Goal: Task Accomplishment & Management: Manage account settings

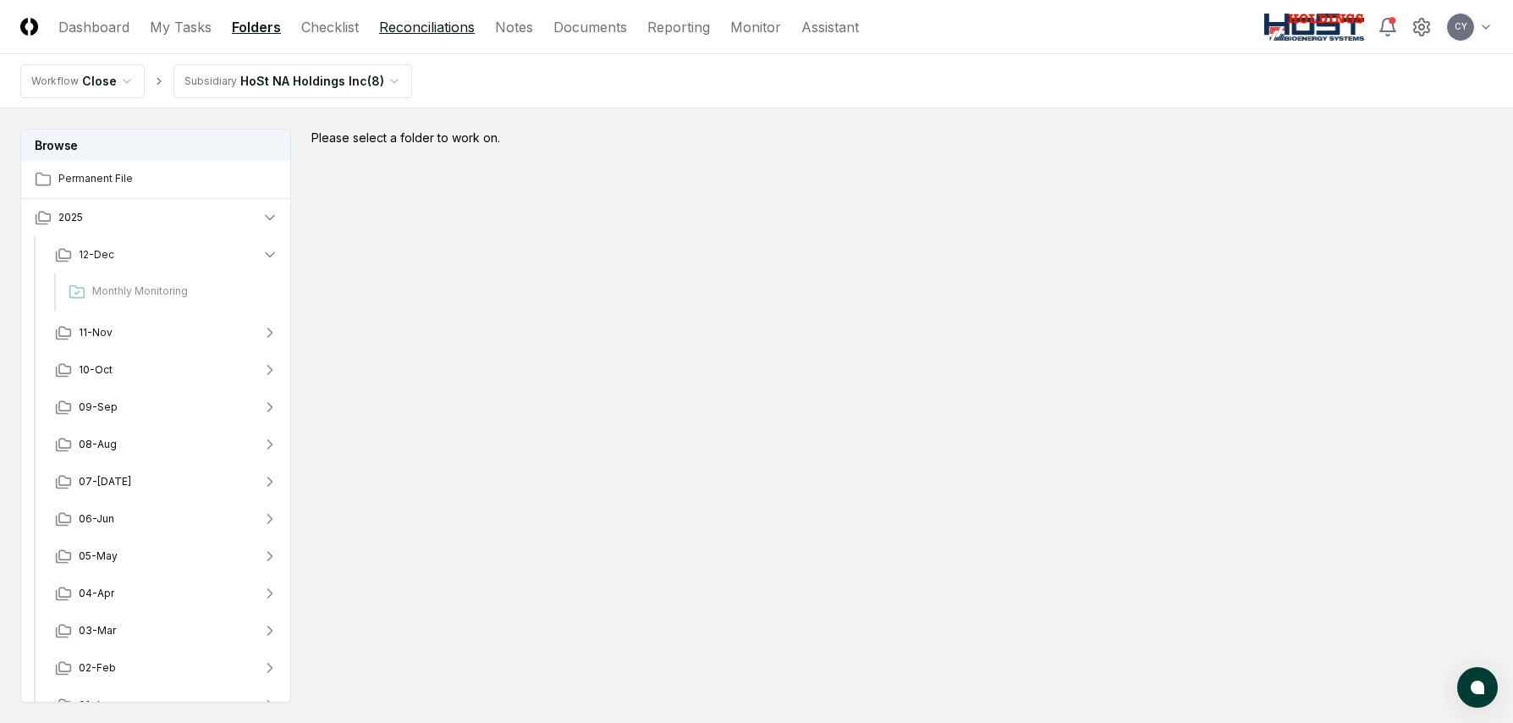
click at [438, 36] on link "Reconciliations" at bounding box center [427, 27] width 96 height 20
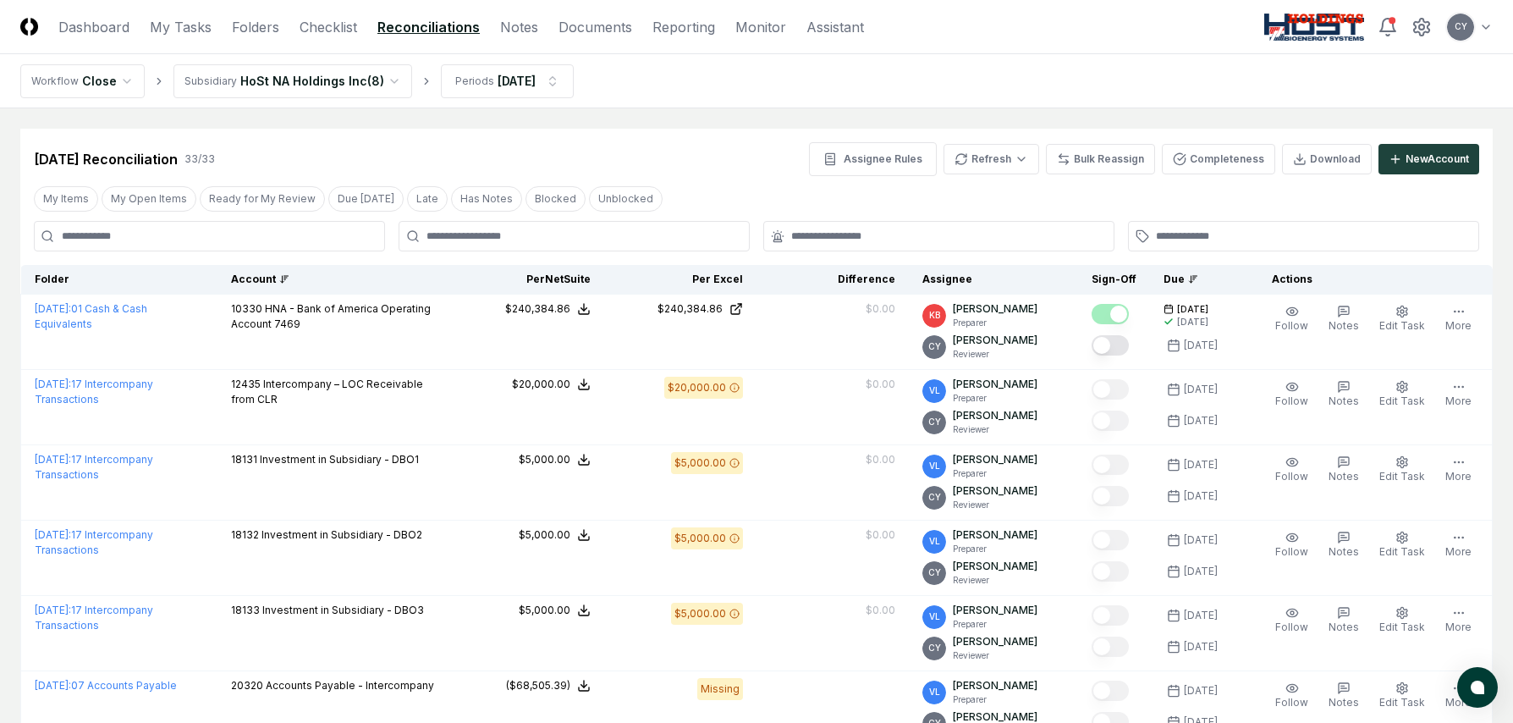
click at [282, 279] on div "Account" at bounding box center [334, 279] width 207 height 15
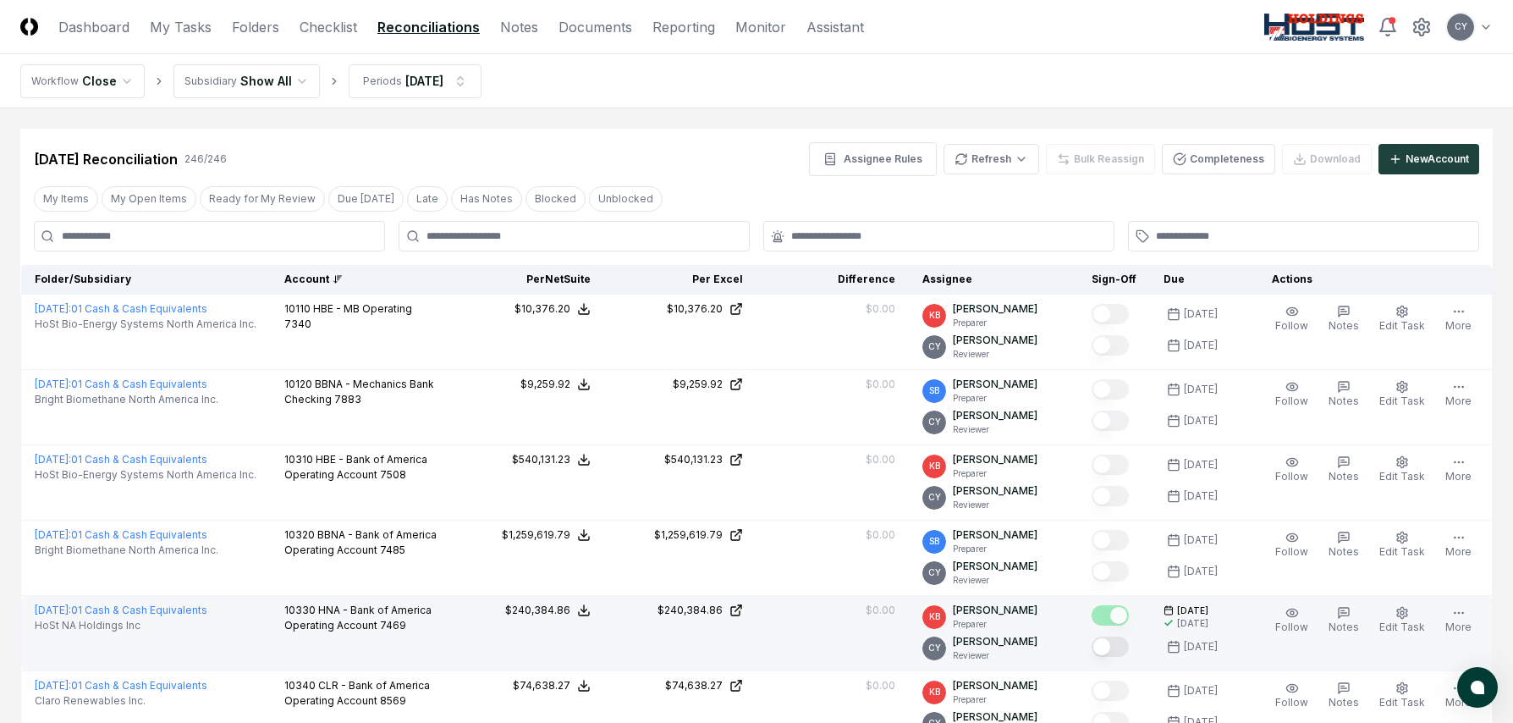
click at [1127, 647] on button "Mark complete" at bounding box center [1110, 646] width 37 height 20
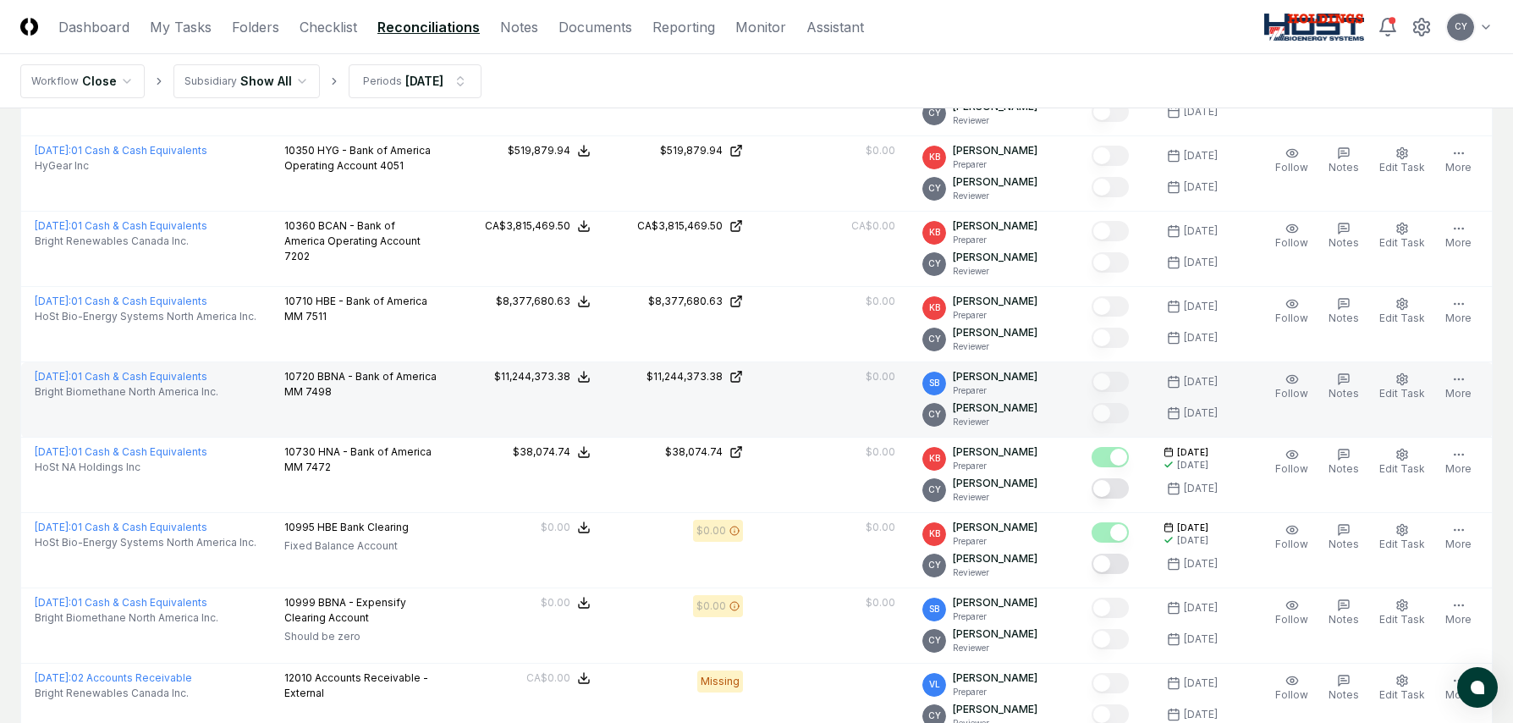
scroll to position [846, 0]
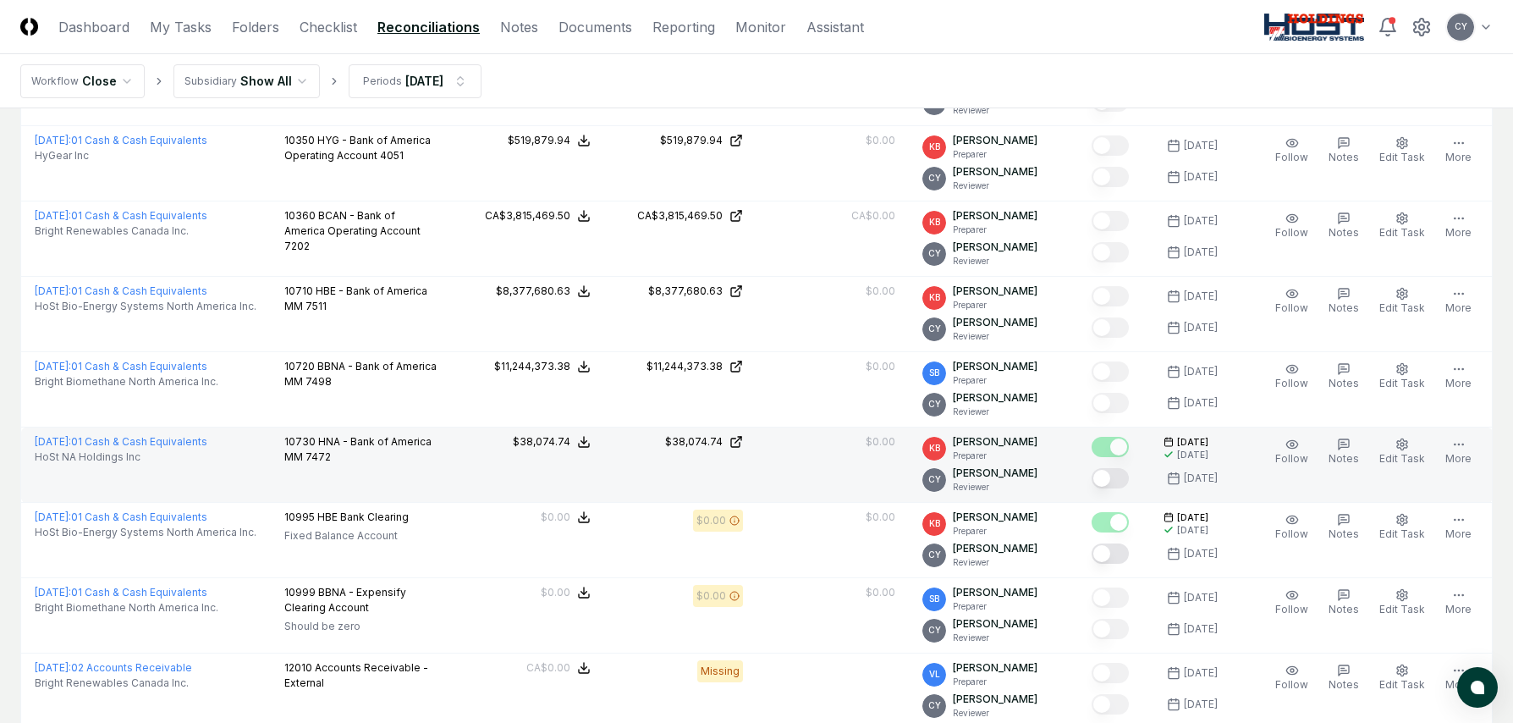
click at [1129, 478] on button "Mark complete" at bounding box center [1110, 478] width 37 height 20
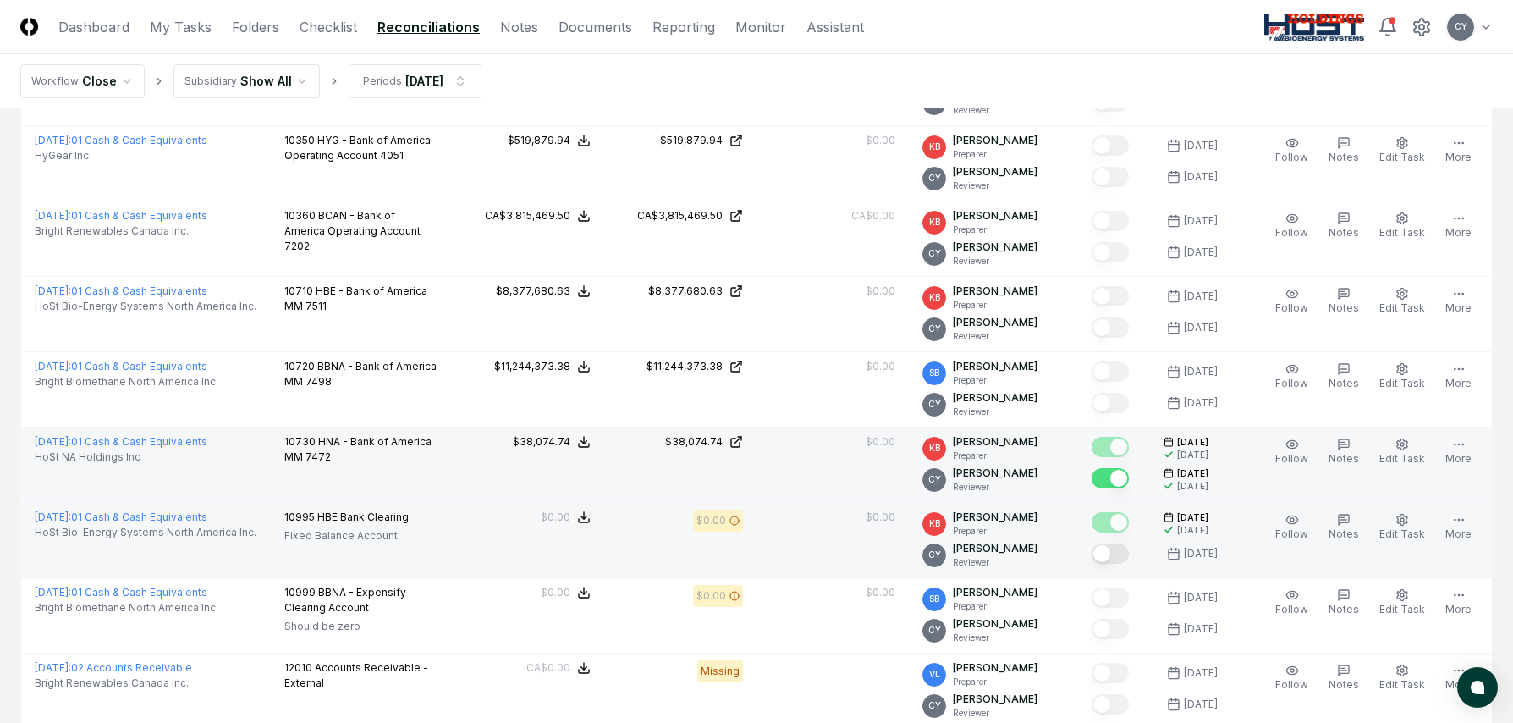
click at [1129, 550] on button "Mark complete" at bounding box center [1110, 553] width 37 height 20
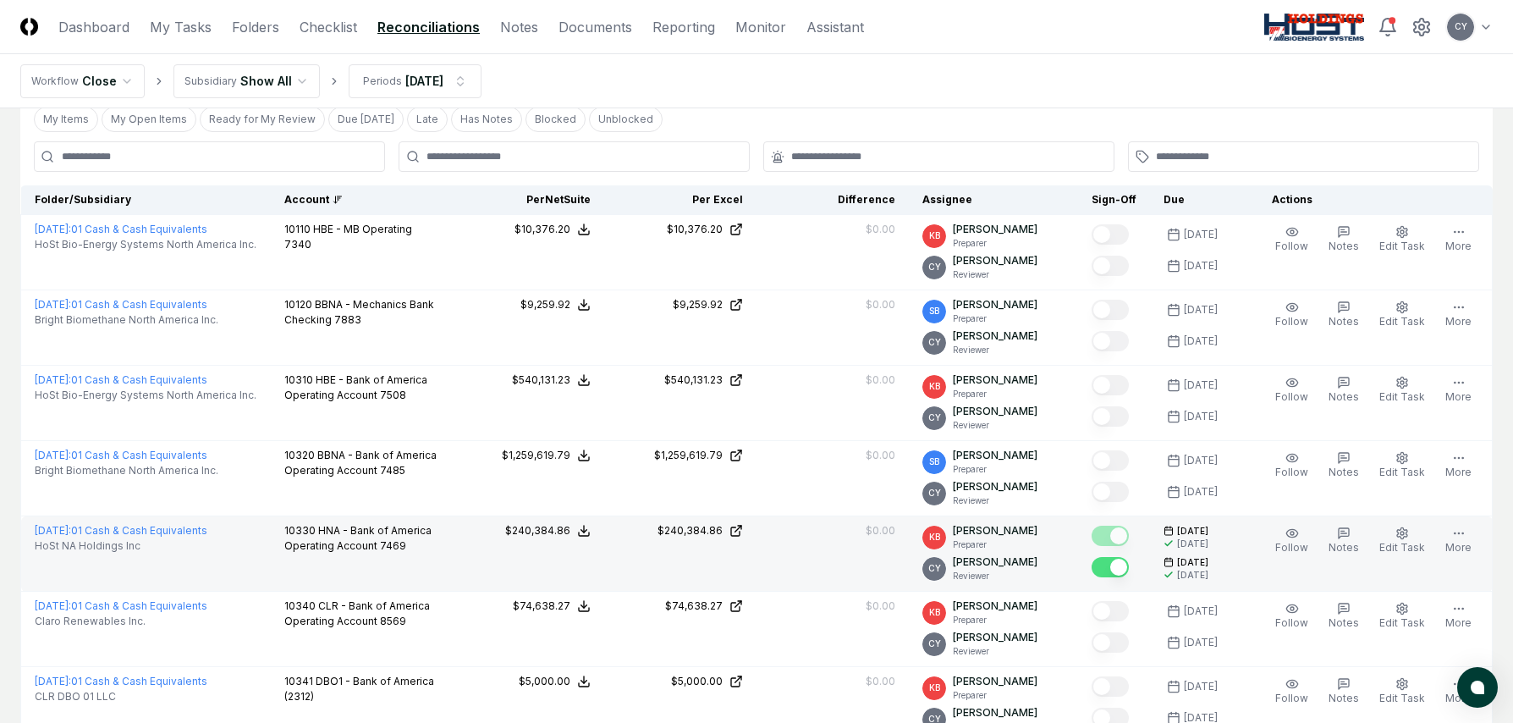
scroll to position [0, 0]
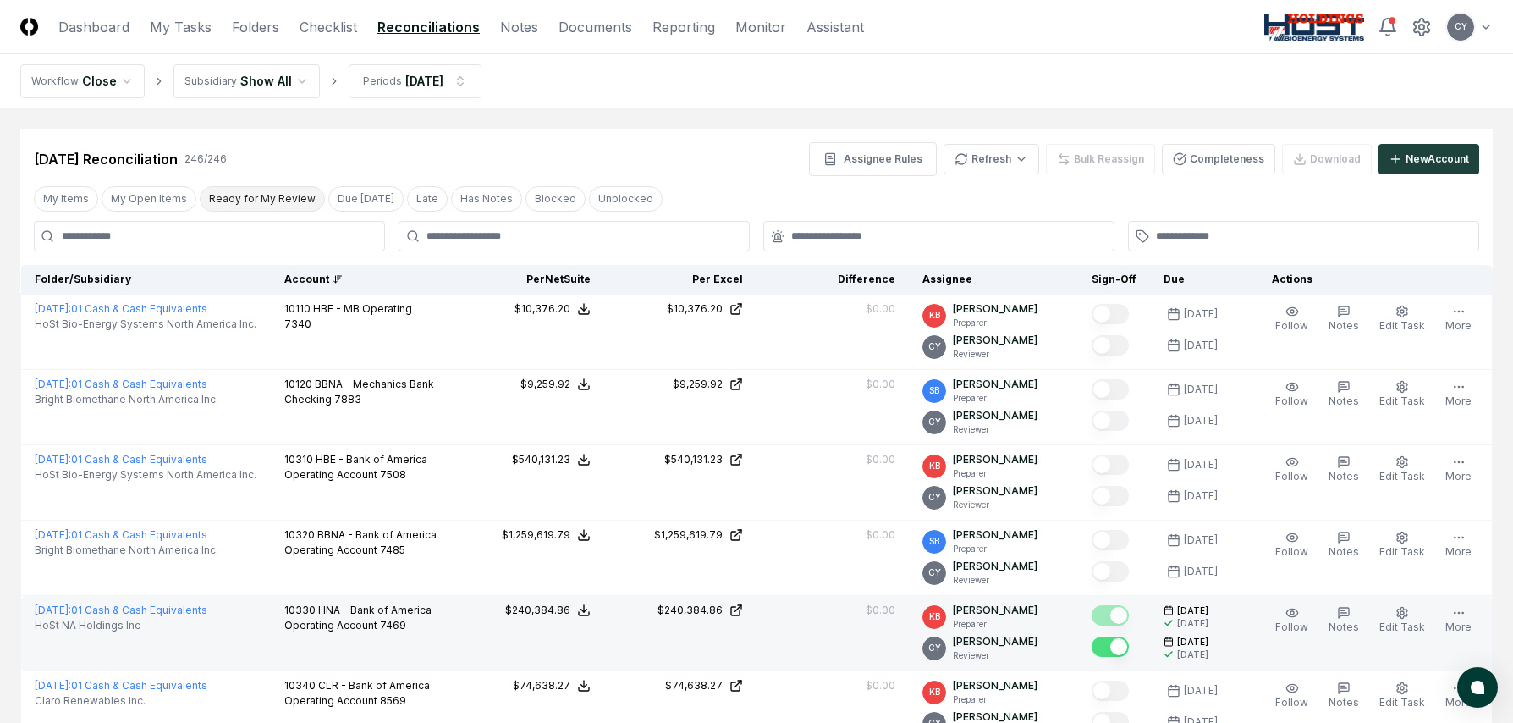
click at [266, 191] on button "Ready for My Review" at bounding box center [262, 198] width 125 height 25
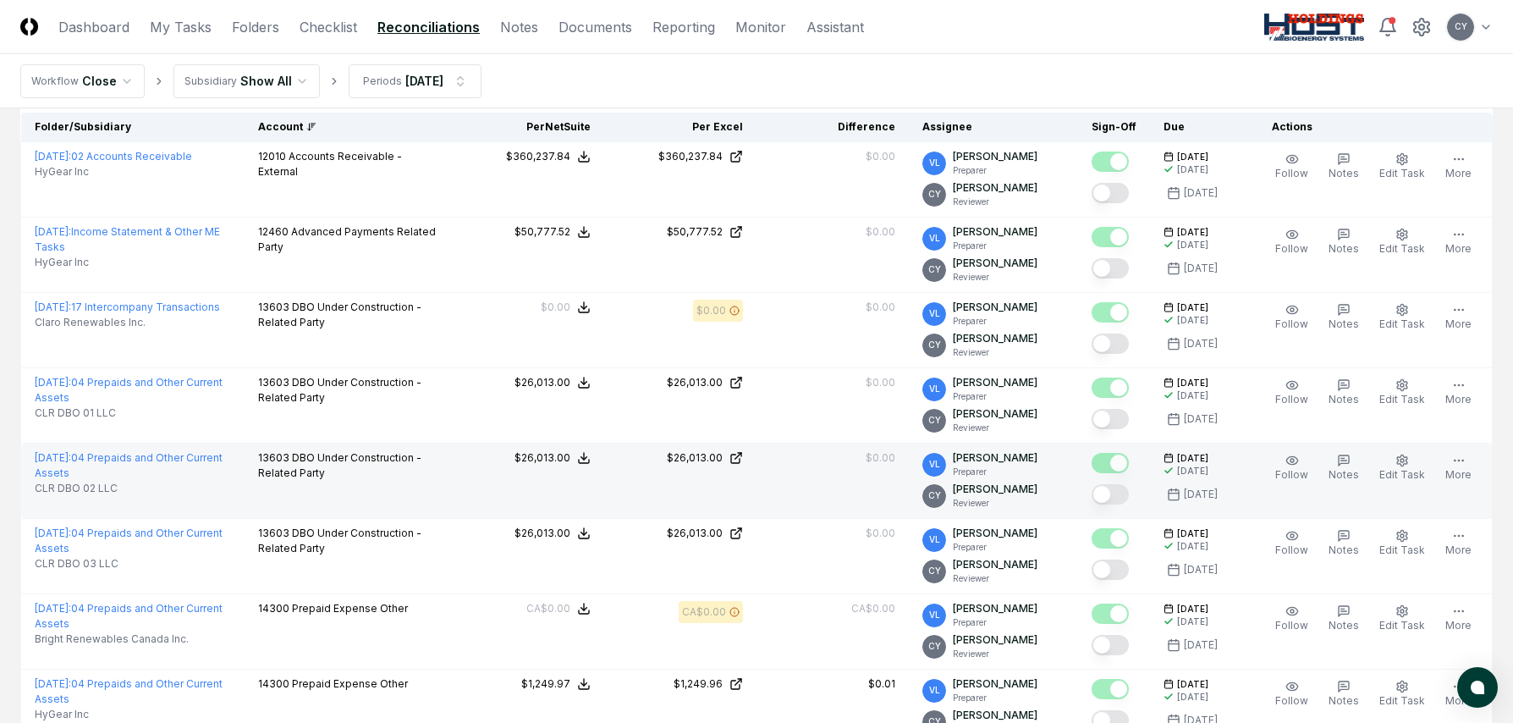
scroll to position [169, 0]
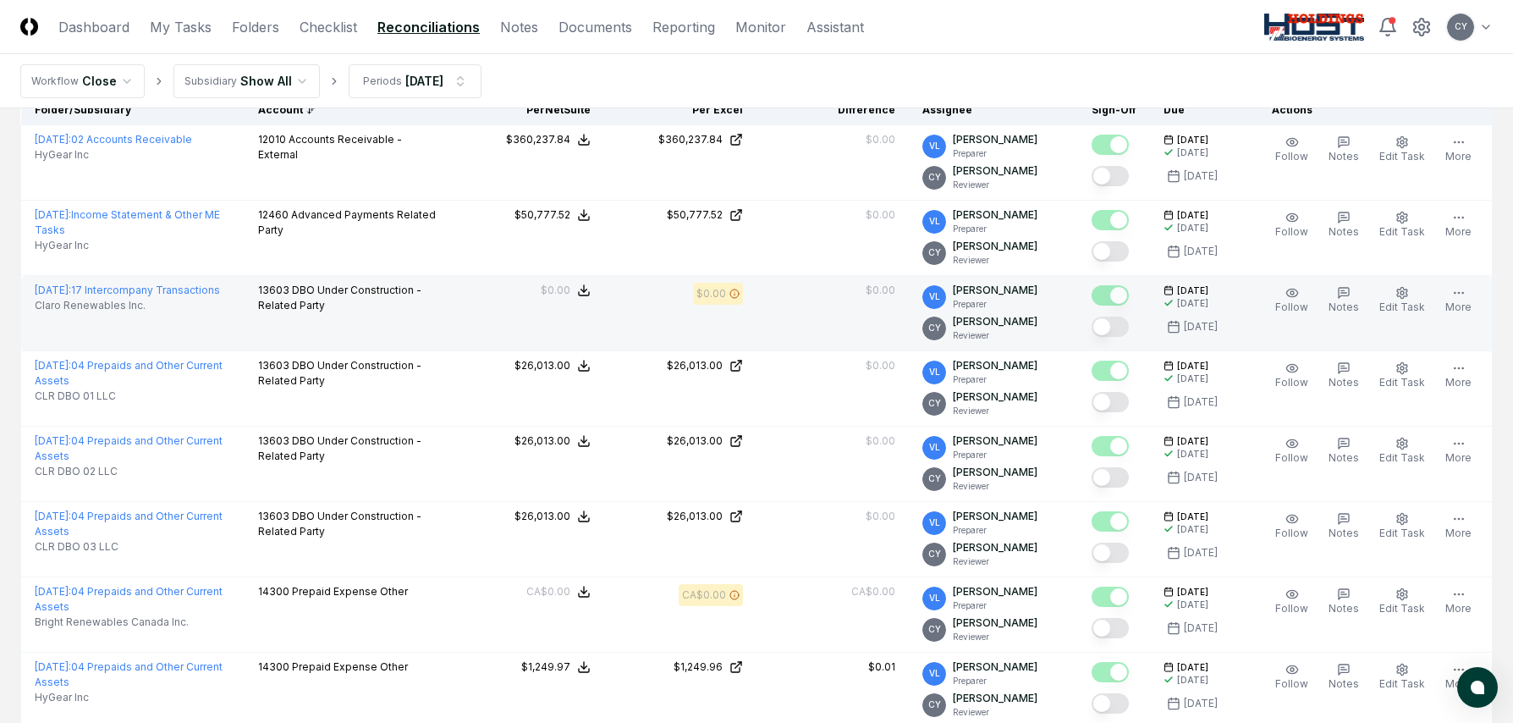
click at [1129, 327] on button "Mark complete" at bounding box center [1110, 327] width 37 height 20
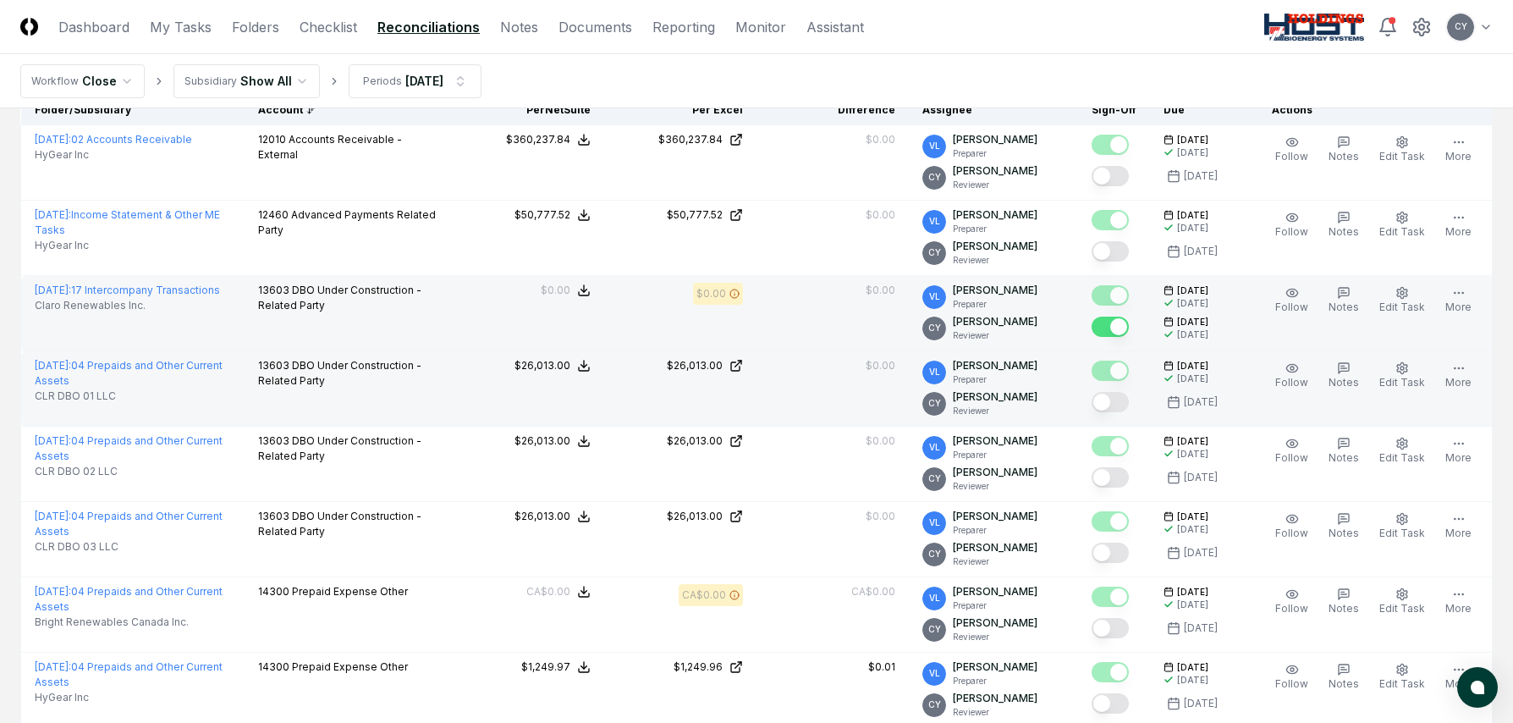
click at [1129, 405] on button "Mark complete" at bounding box center [1110, 402] width 37 height 20
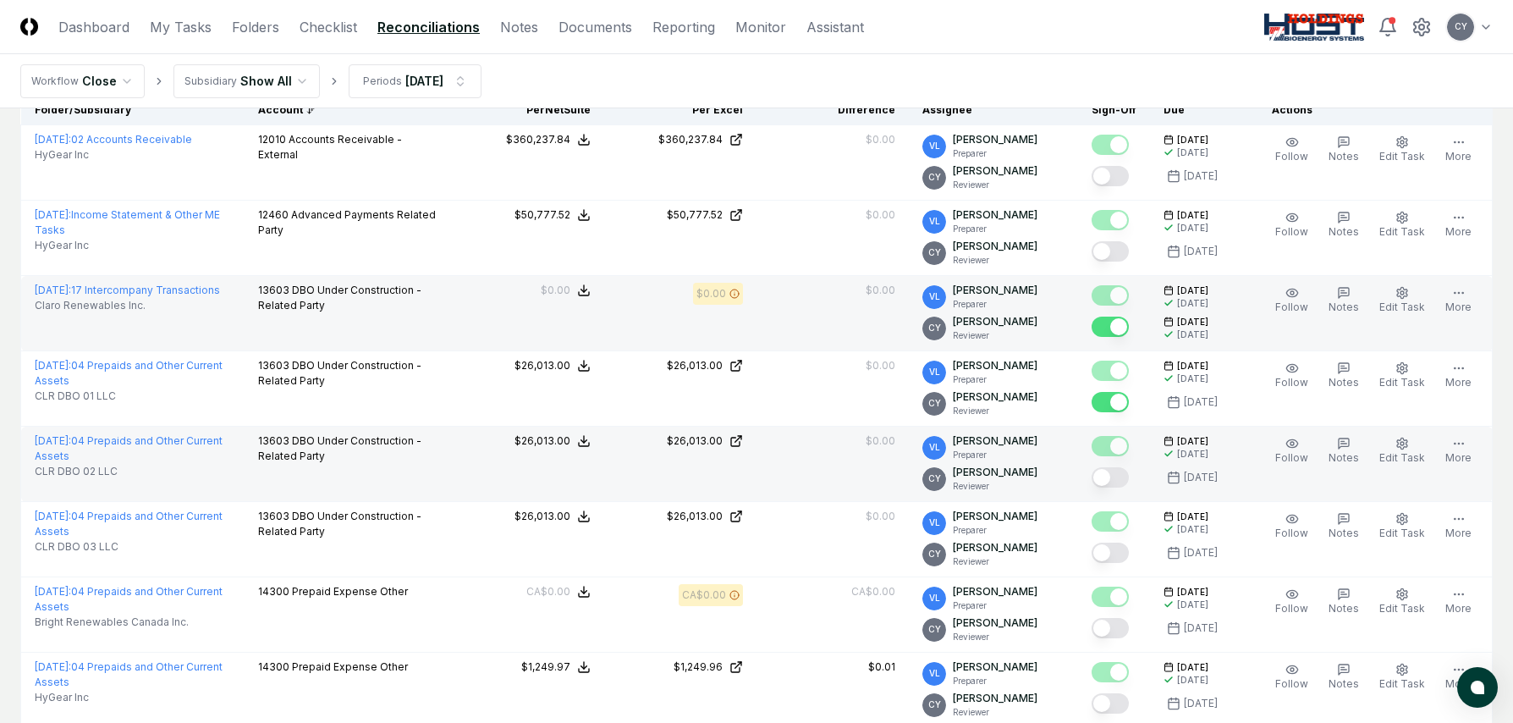
click at [1129, 475] on button "Mark complete" at bounding box center [1110, 477] width 37 height 20
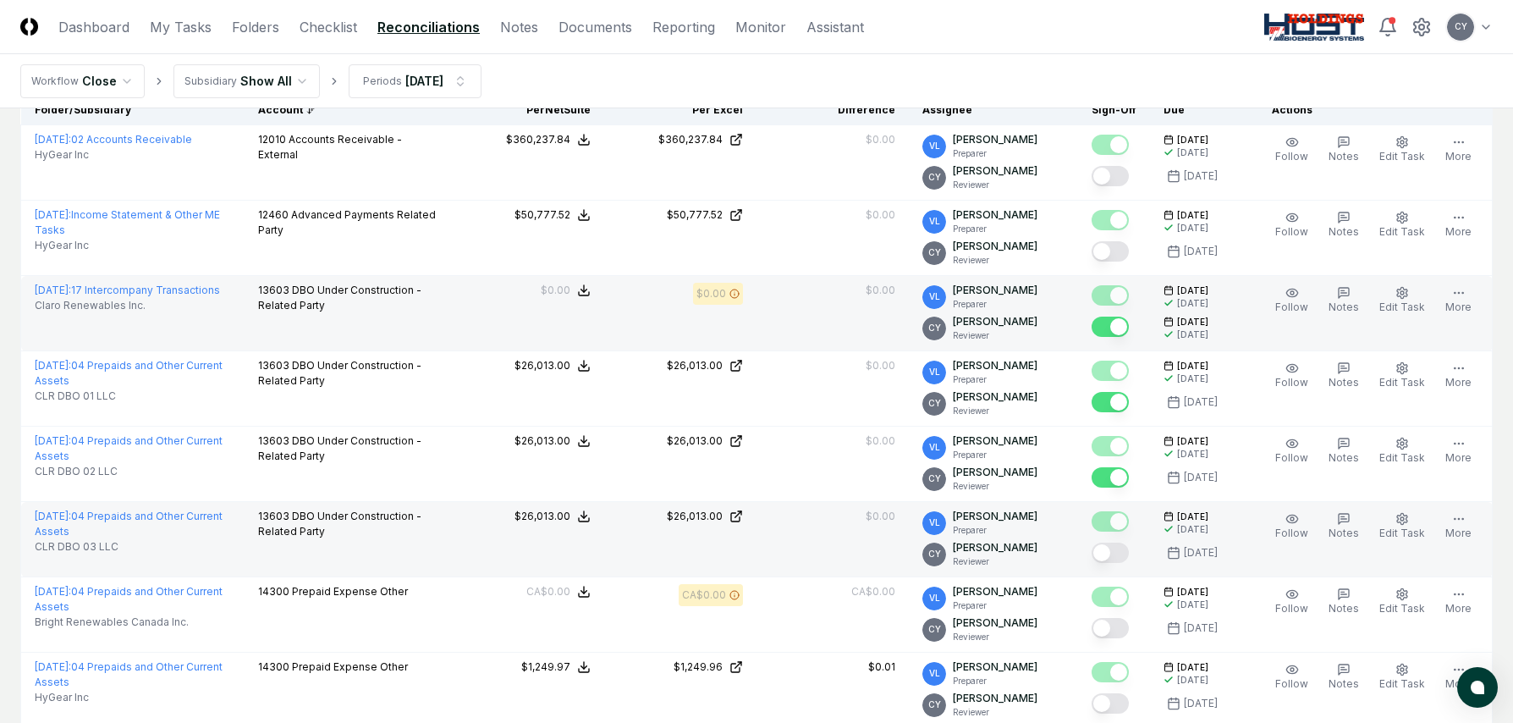
click at [1124, 547] on button "Mark complete" at bounding box center [1110, 552] width 37 height 20
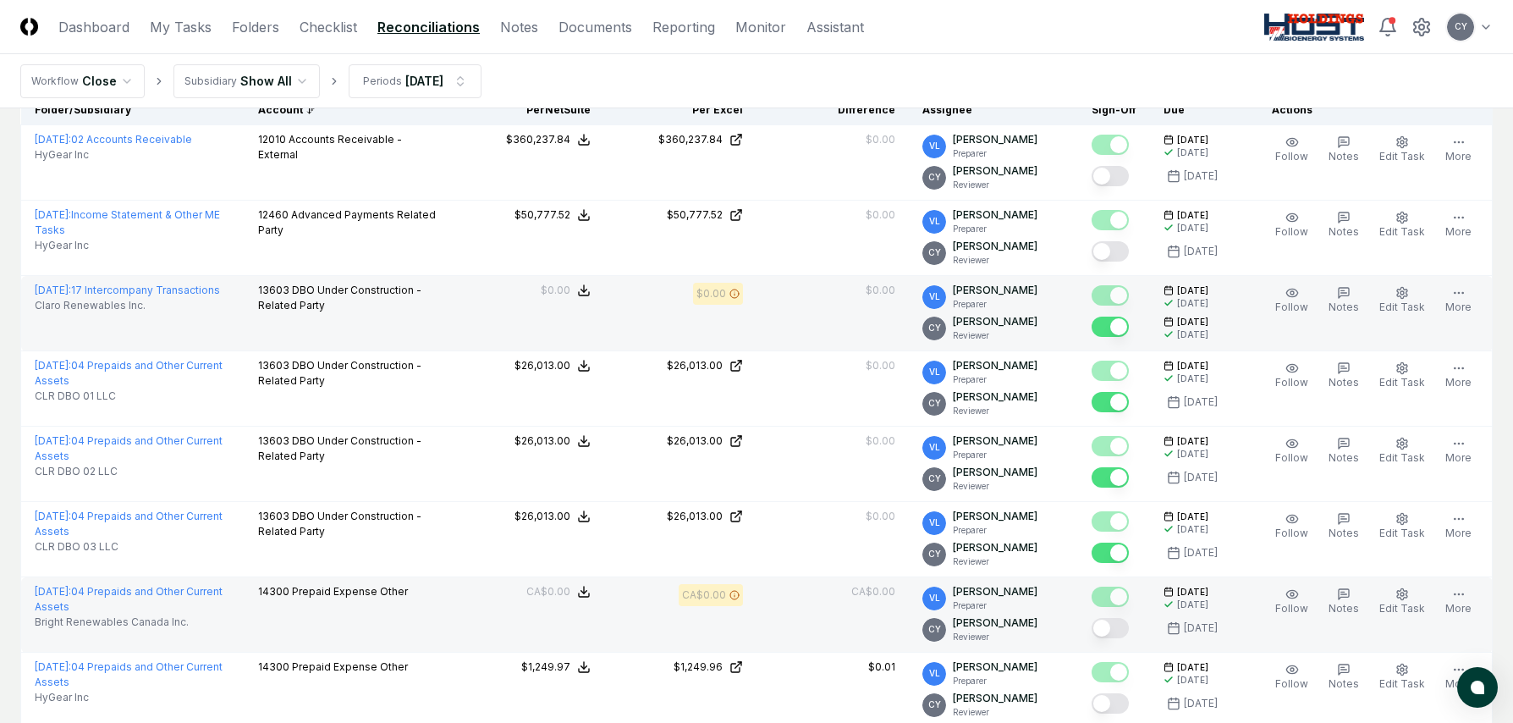
click at [1126, 627] on button "Mark complete" at bounding box center [1110, 628] width 37 height 20
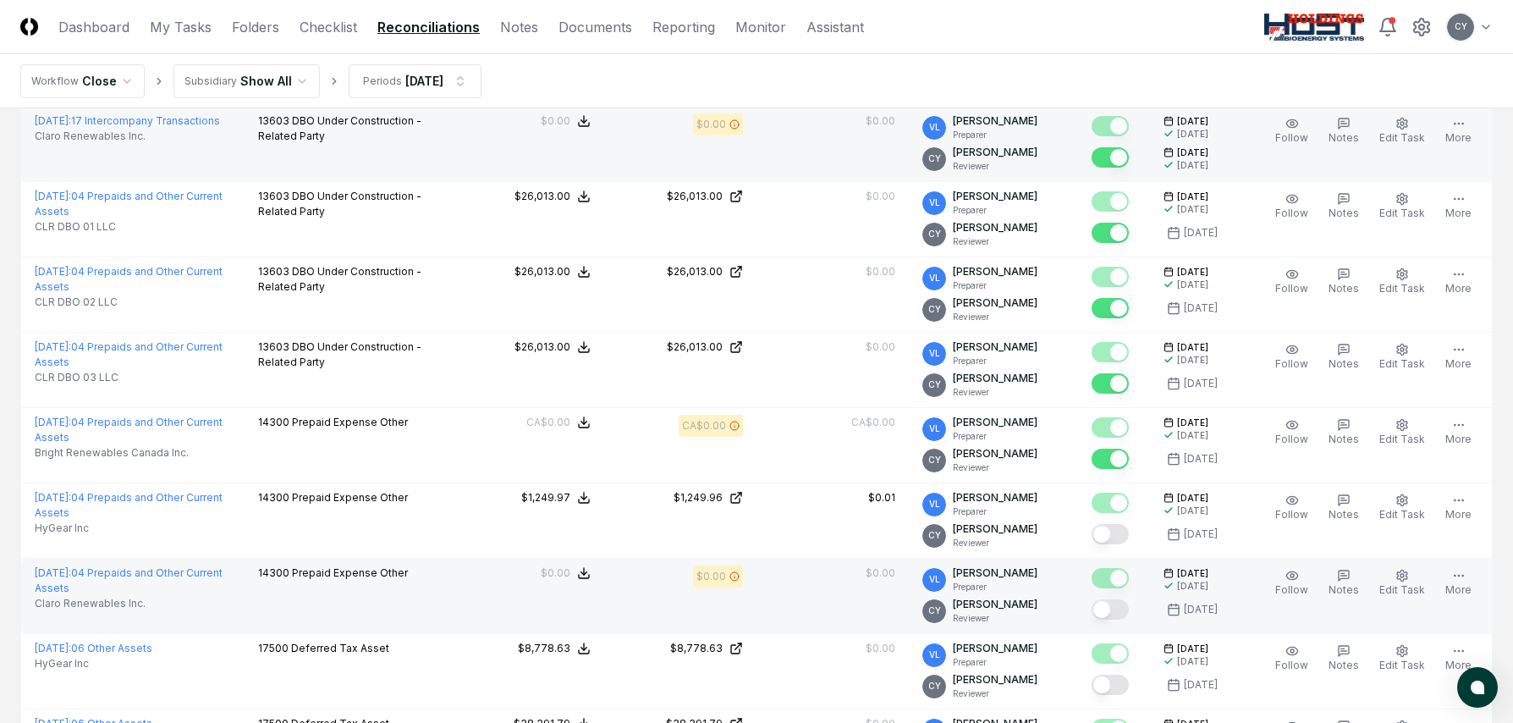
scroll to position [423, 0]
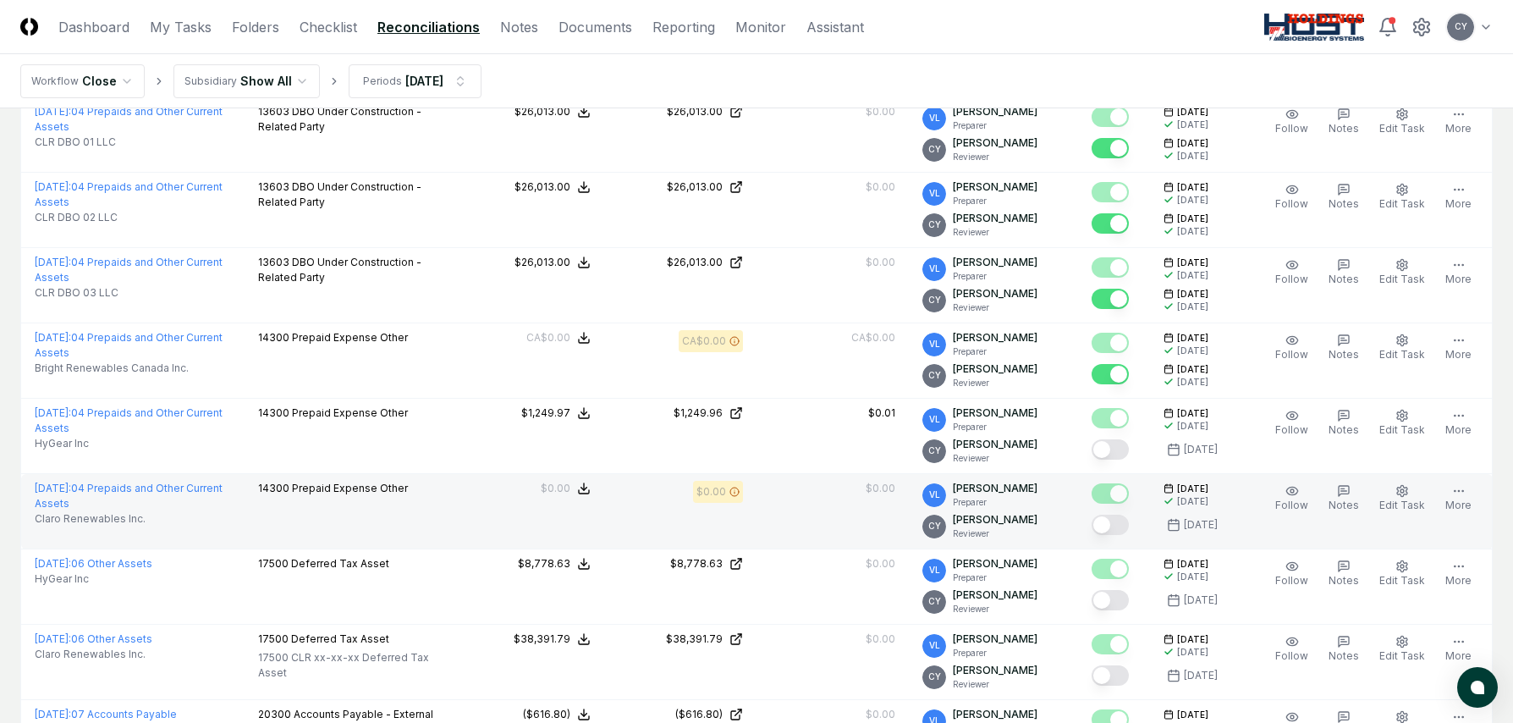
click at [1124, 519] on button "Mark complete" at bounding box center [1110, 525] width 37 height 20
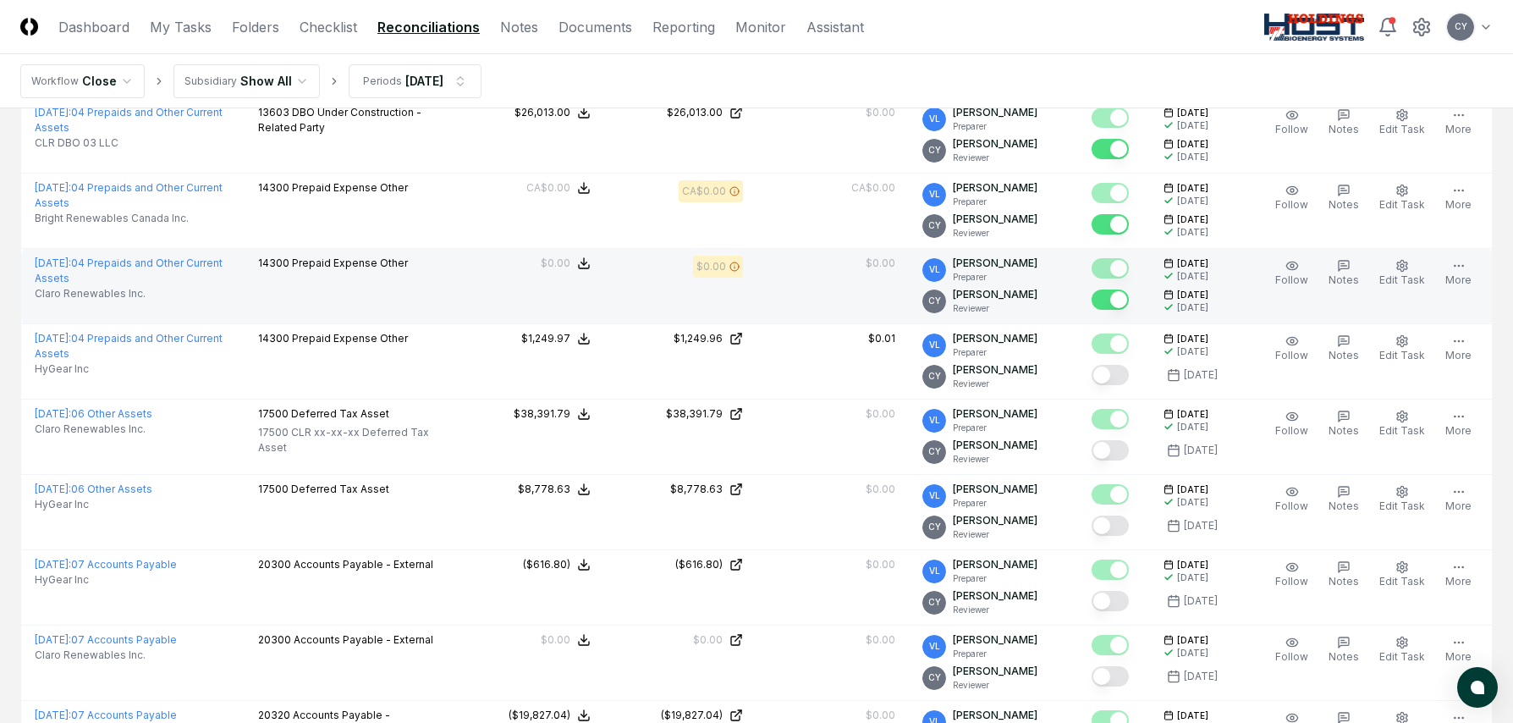
scroll to position [592, 0]
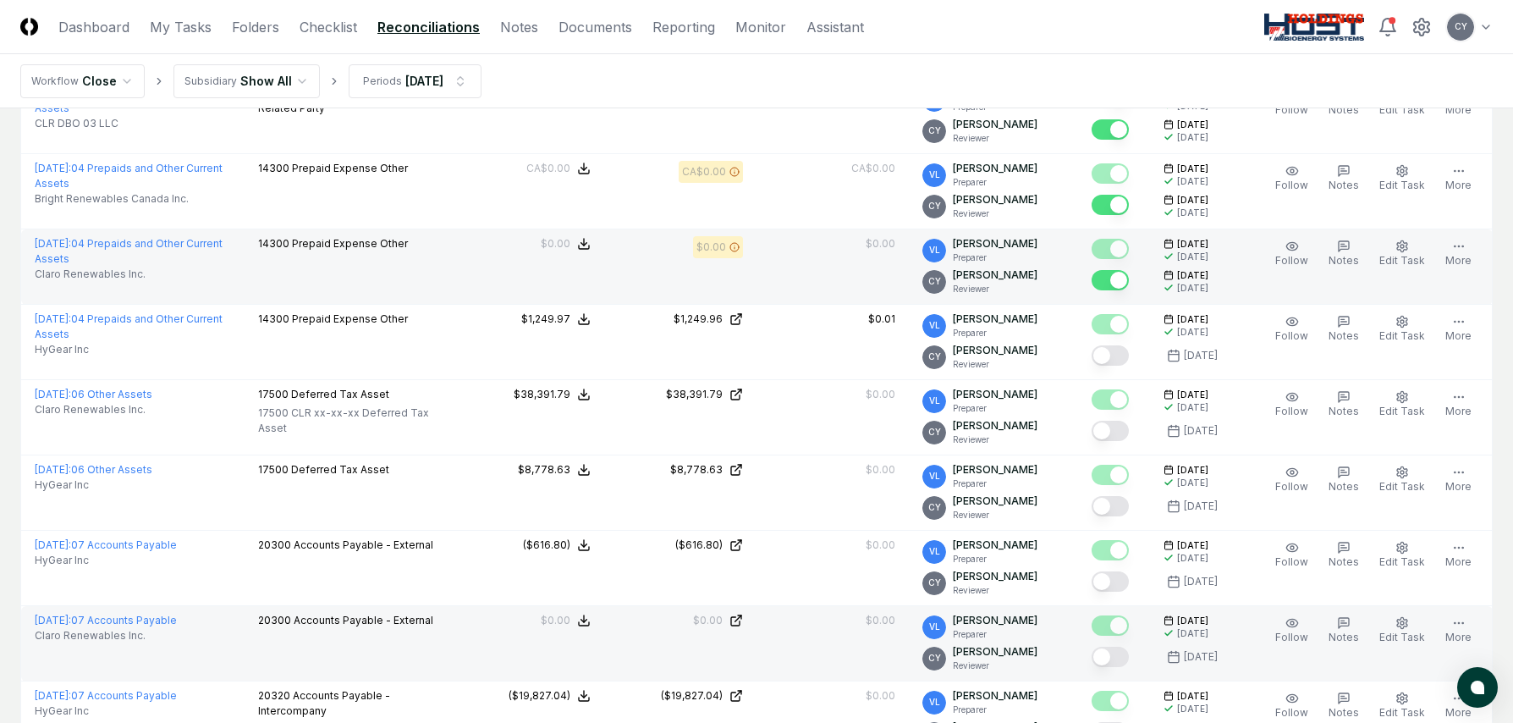
click at [1124, 658] on button "Mark complete" at bounding box center [1110, 657] width 37 height 20
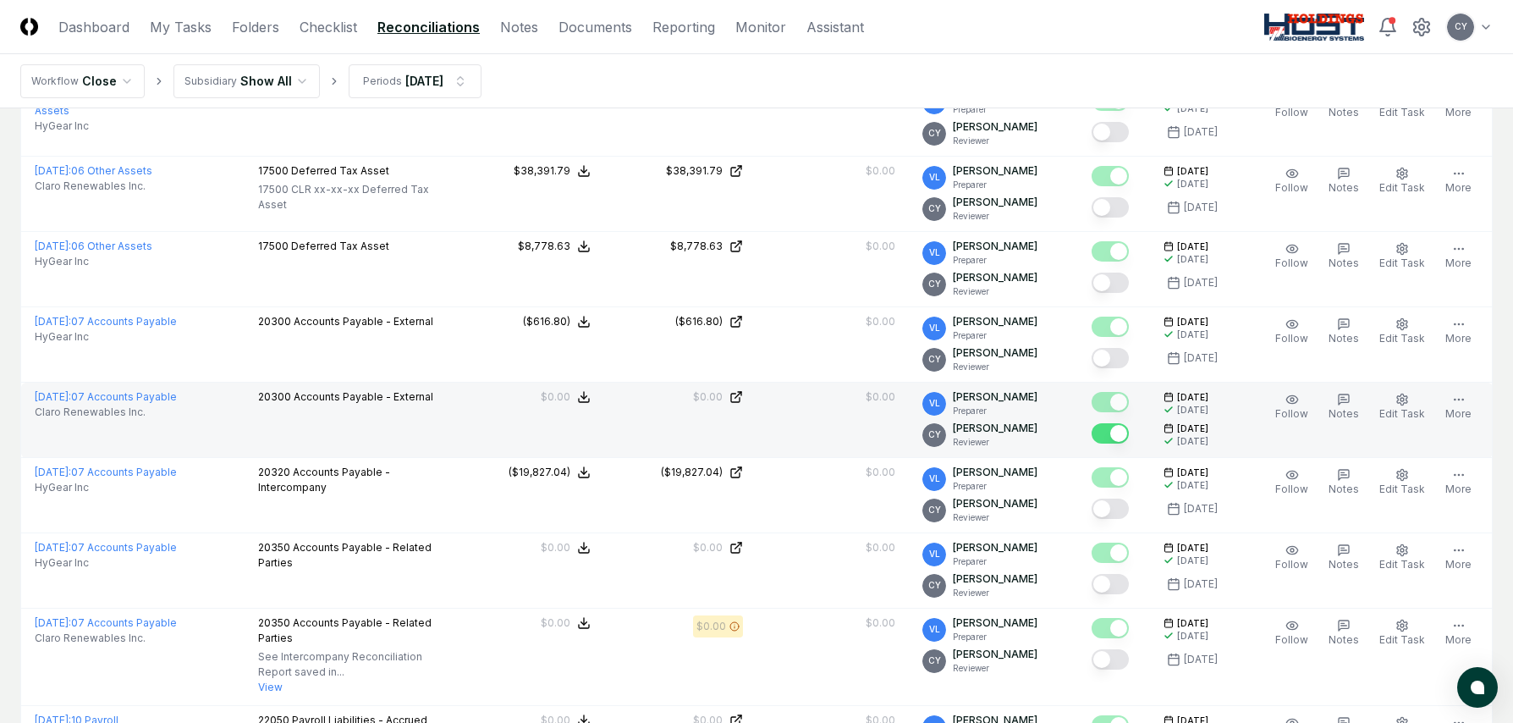
scroll to position [846, 0]
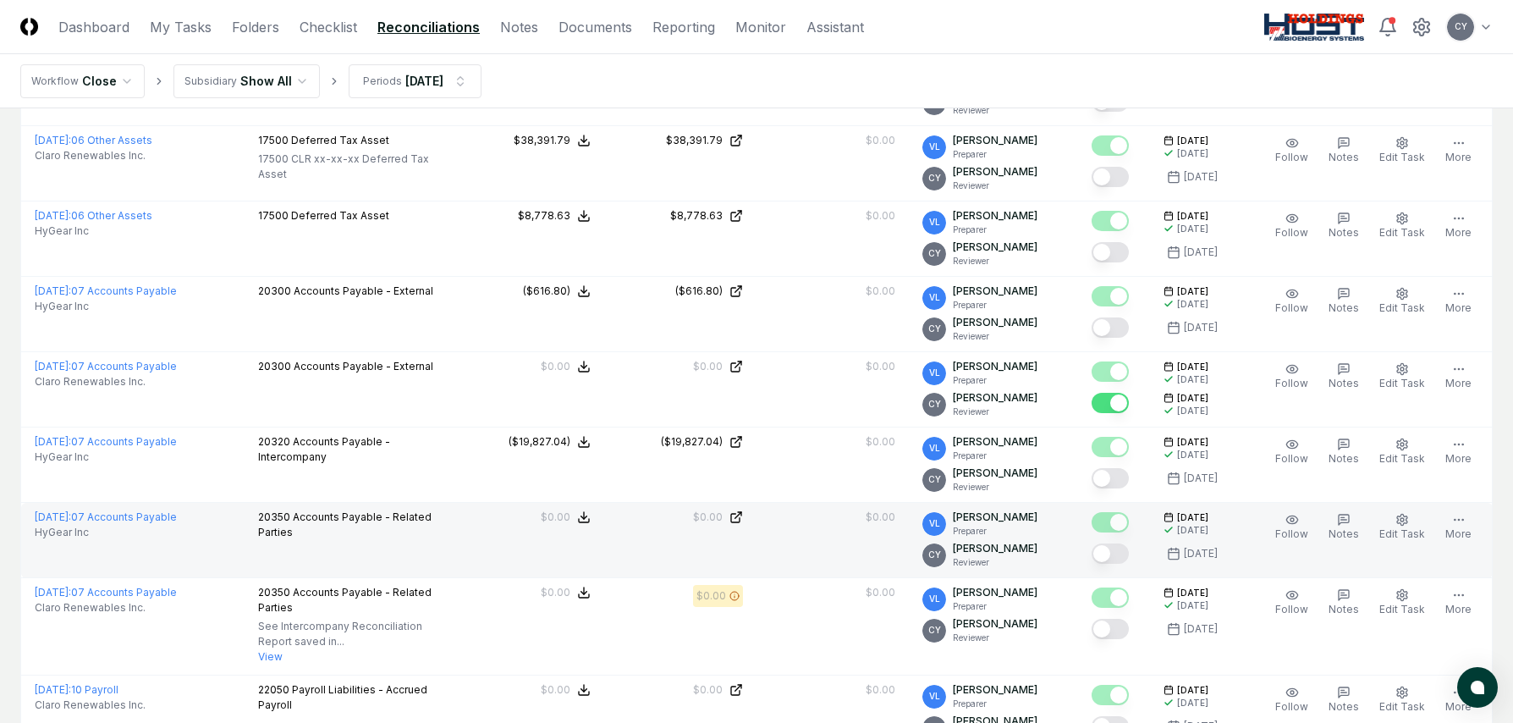
click at [1120, 556] on button "Mark complete" at bounding box center [1110, 553] width 37 height 20
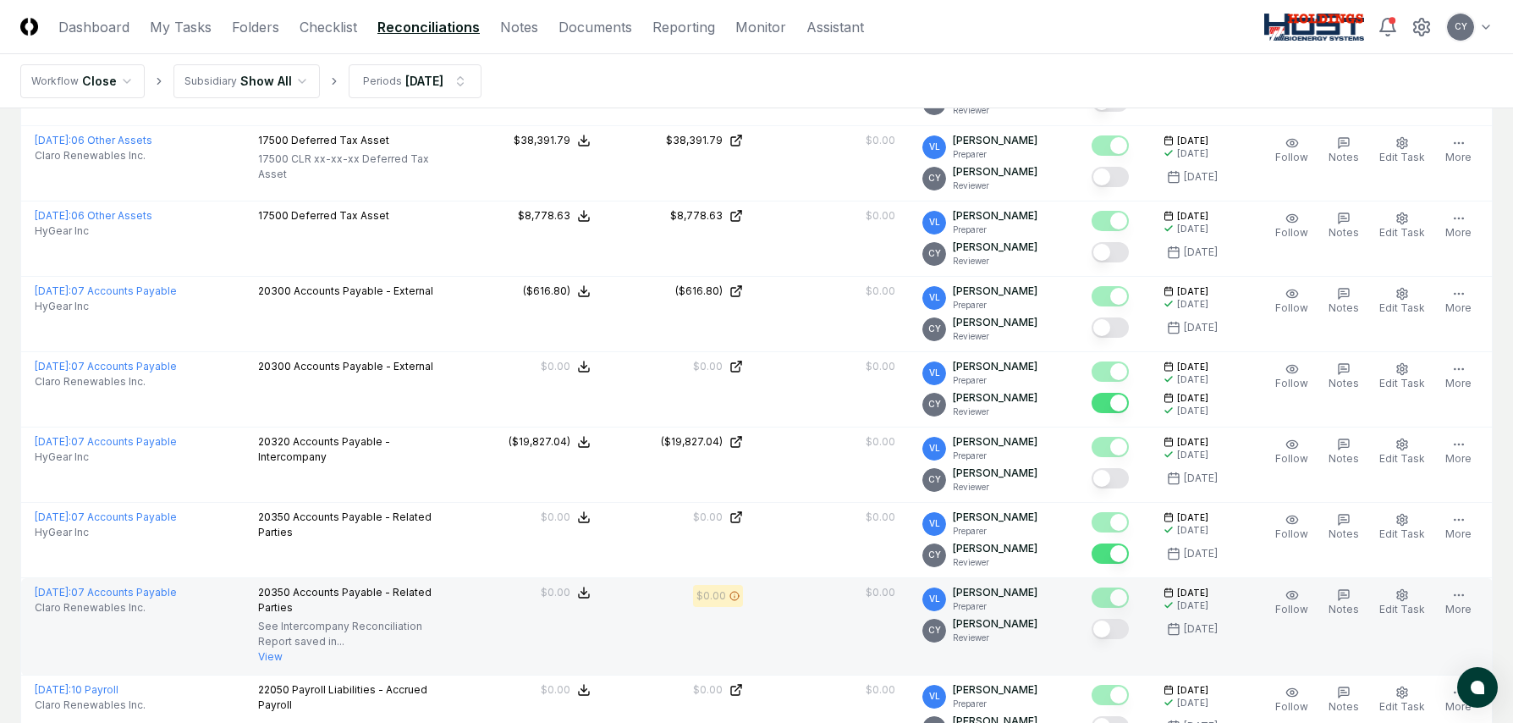
click at [1123, 627] on button "Mark complete" at bounding box center [1110, 629] width 37 height 20
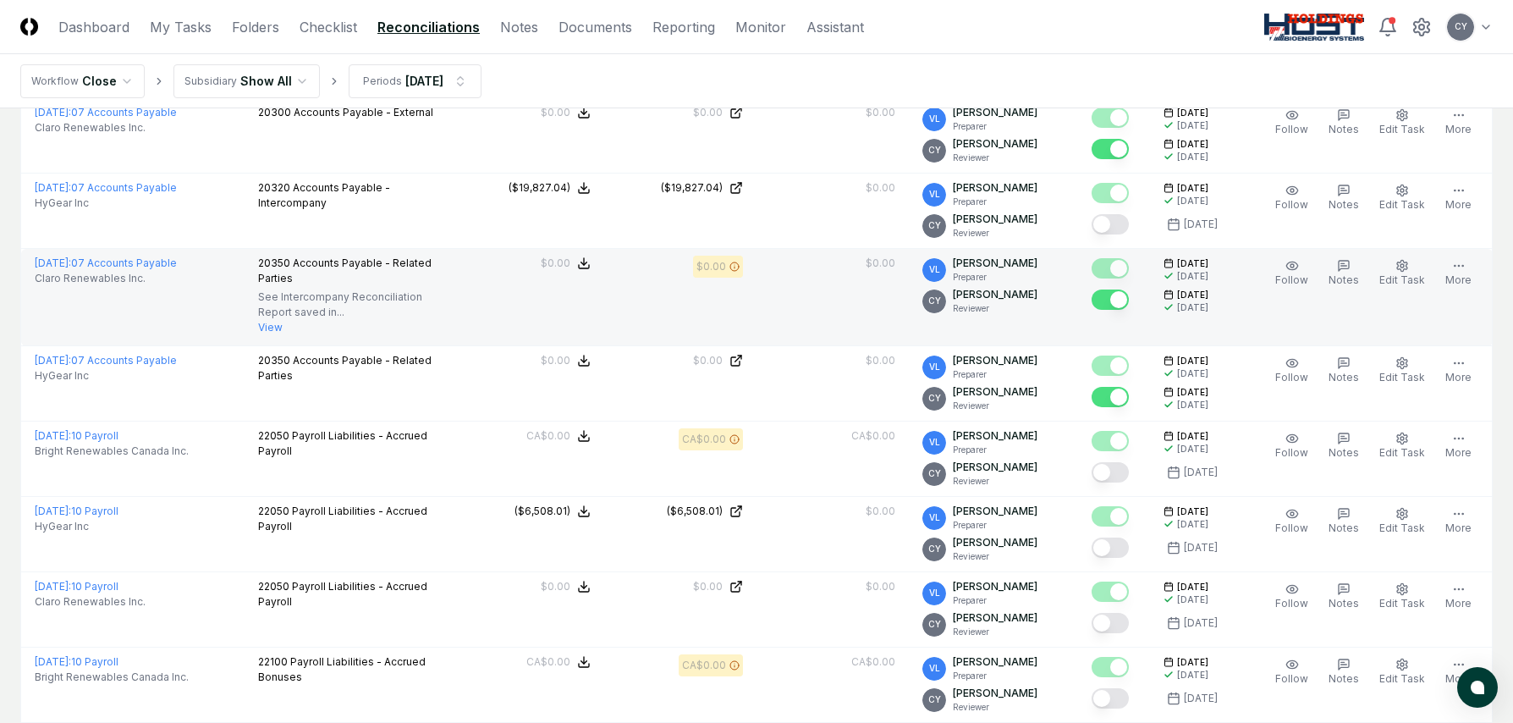
scroll to position [1025, 0]
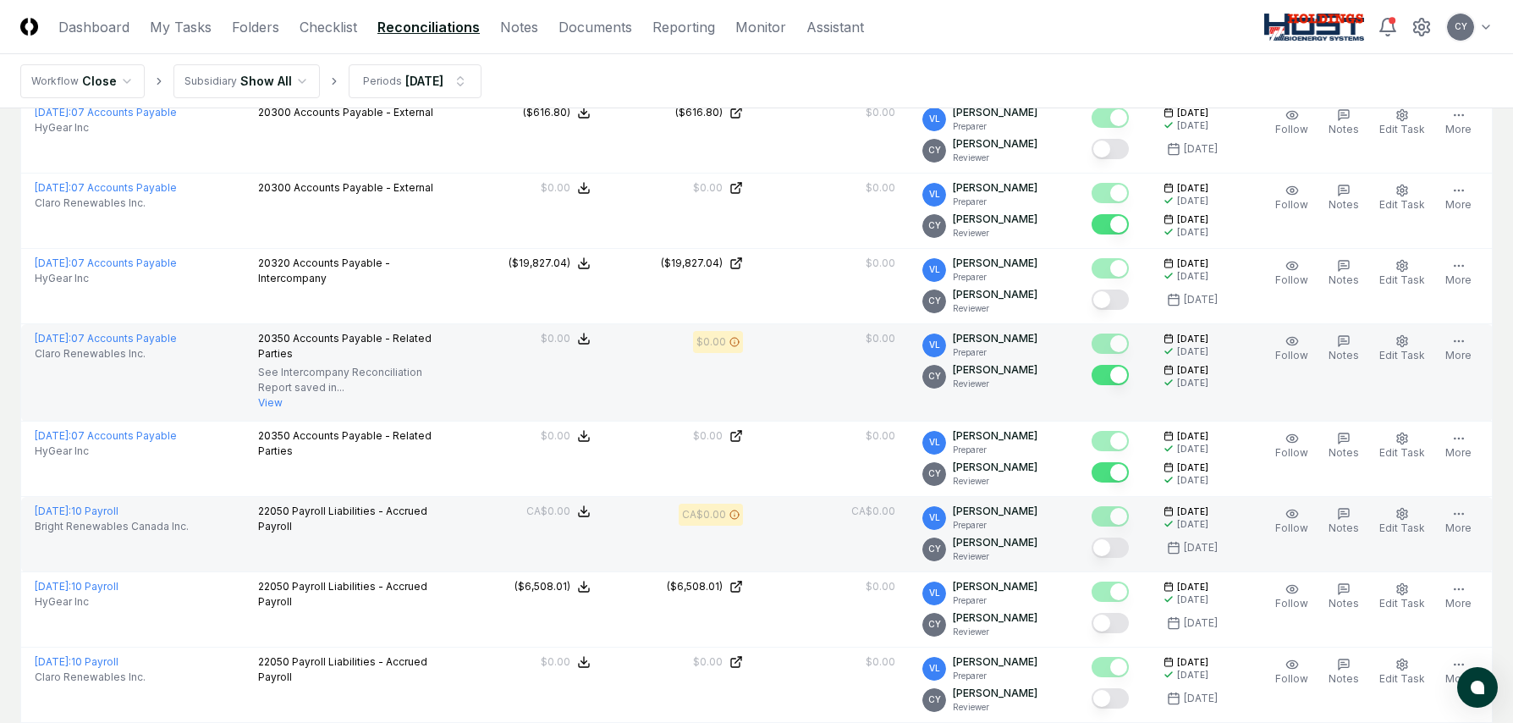
click at [1128, 548] on button "Mark complete" at bounding box center [1110, 547] width 37 height 20
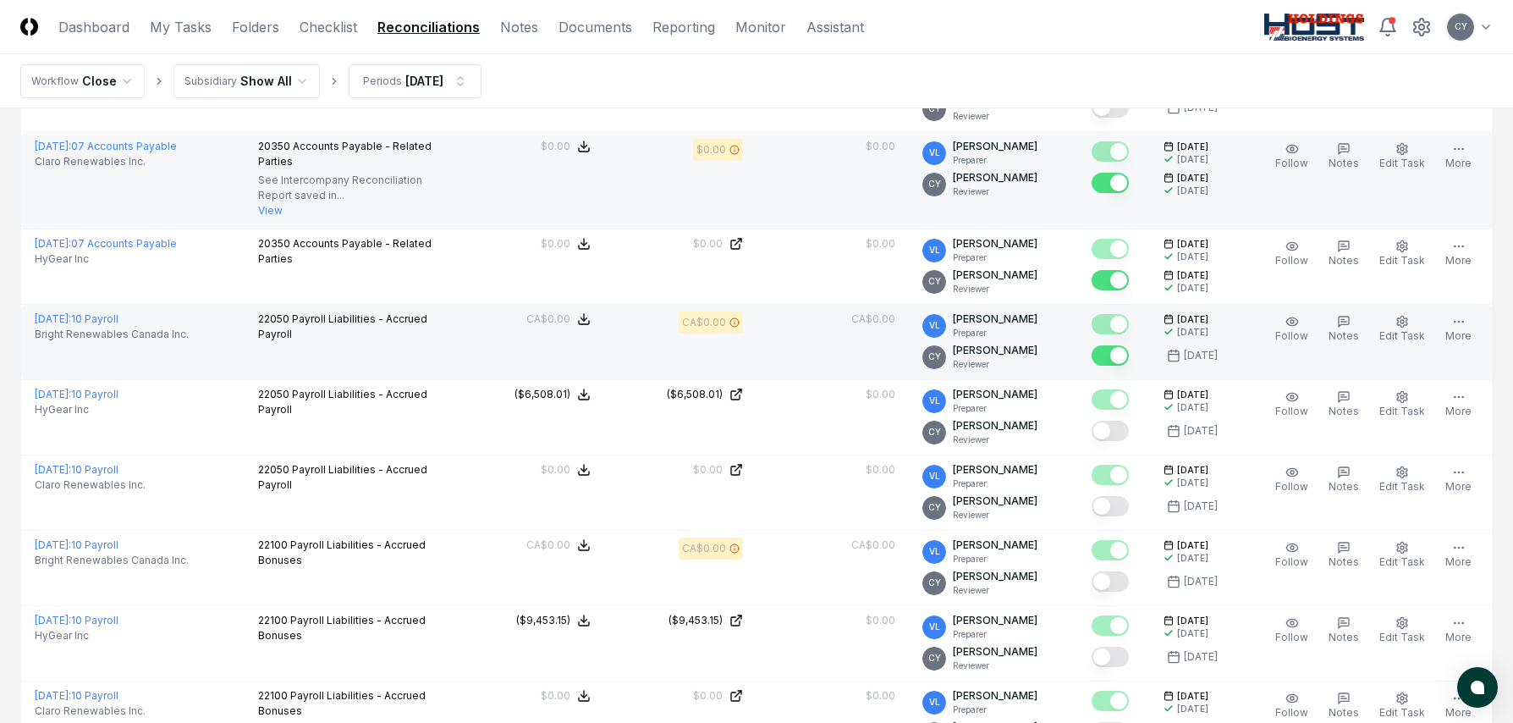
scroll to position [1279, 0]
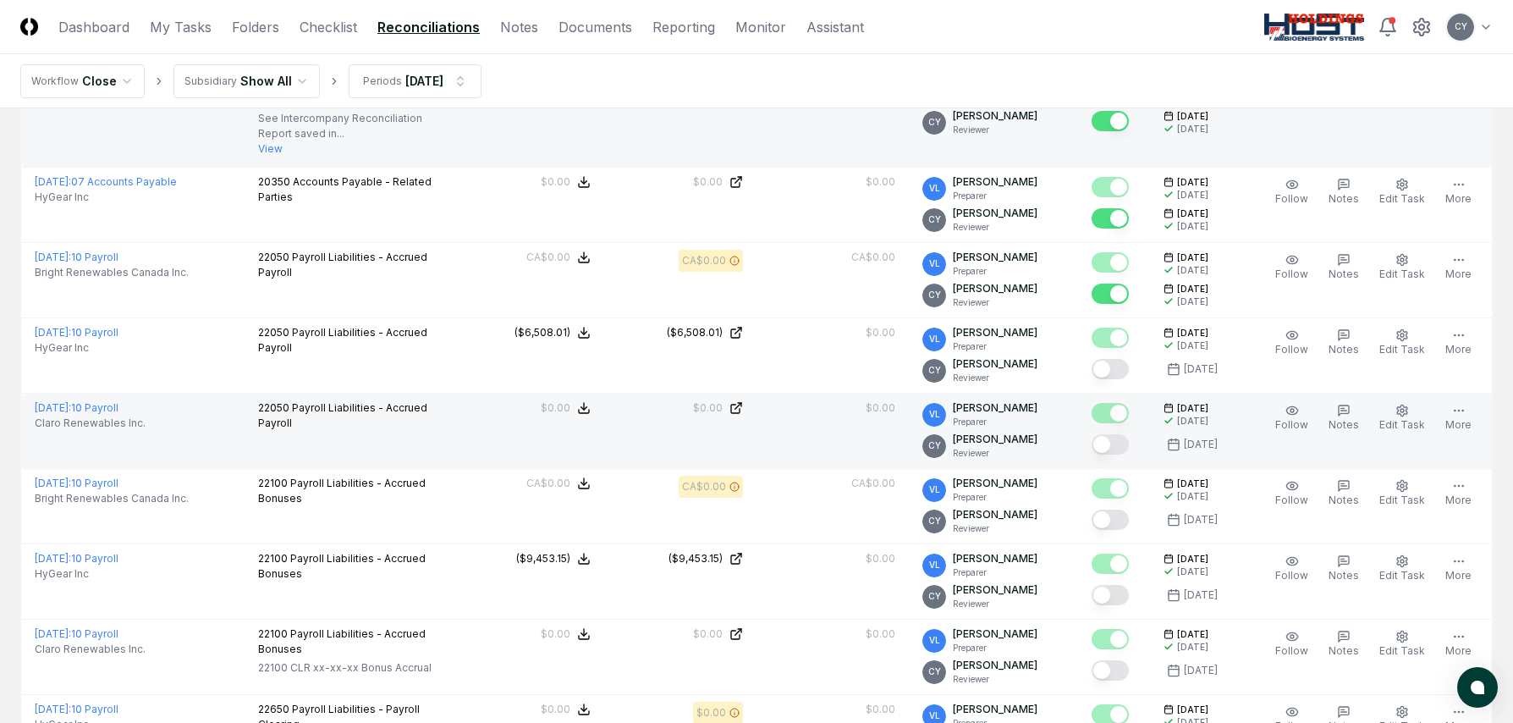
click at [1126, 446] on button "Mark complete" at bounding box center [1110, 444] width 37 height 20
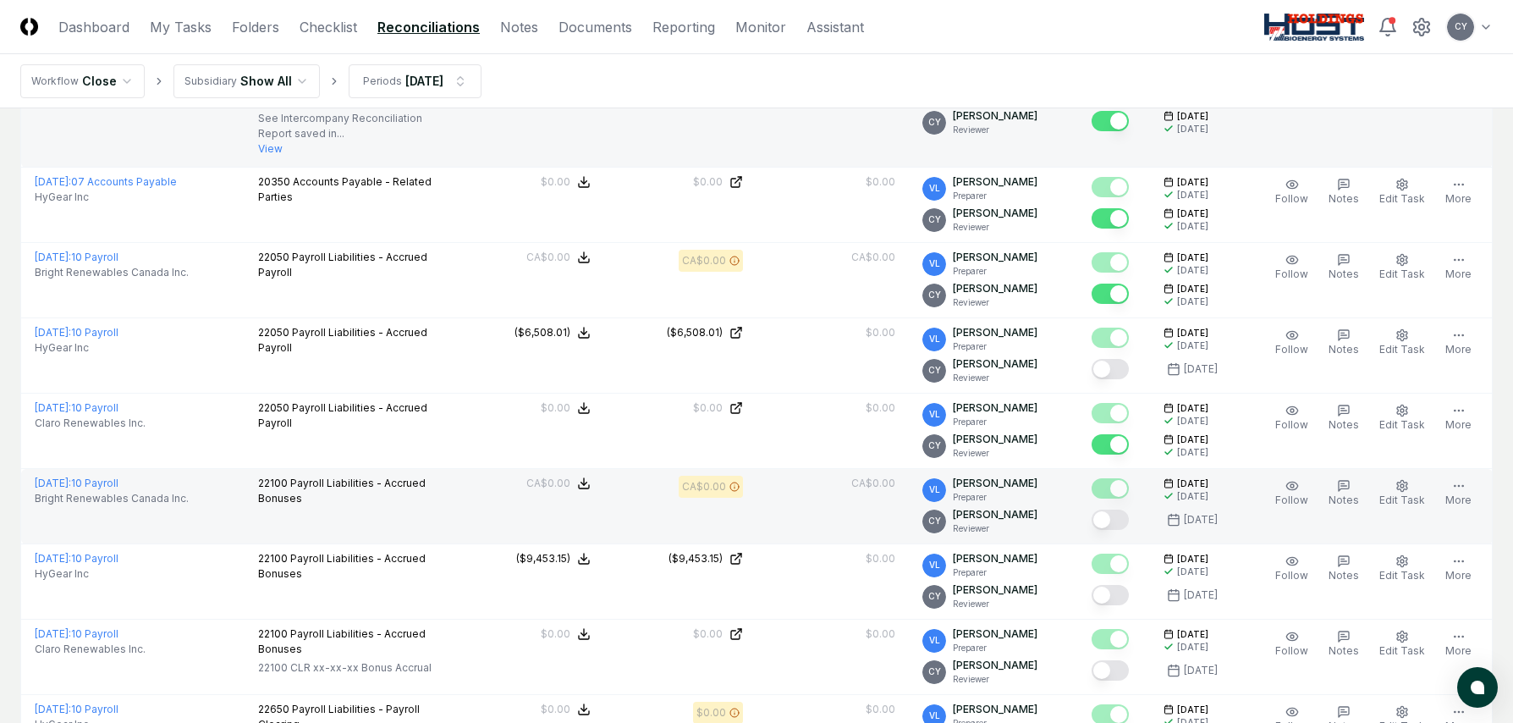
click at [1128, 520] on button "Mark complete" at bounding box center [1110, 519] width 37 height 20
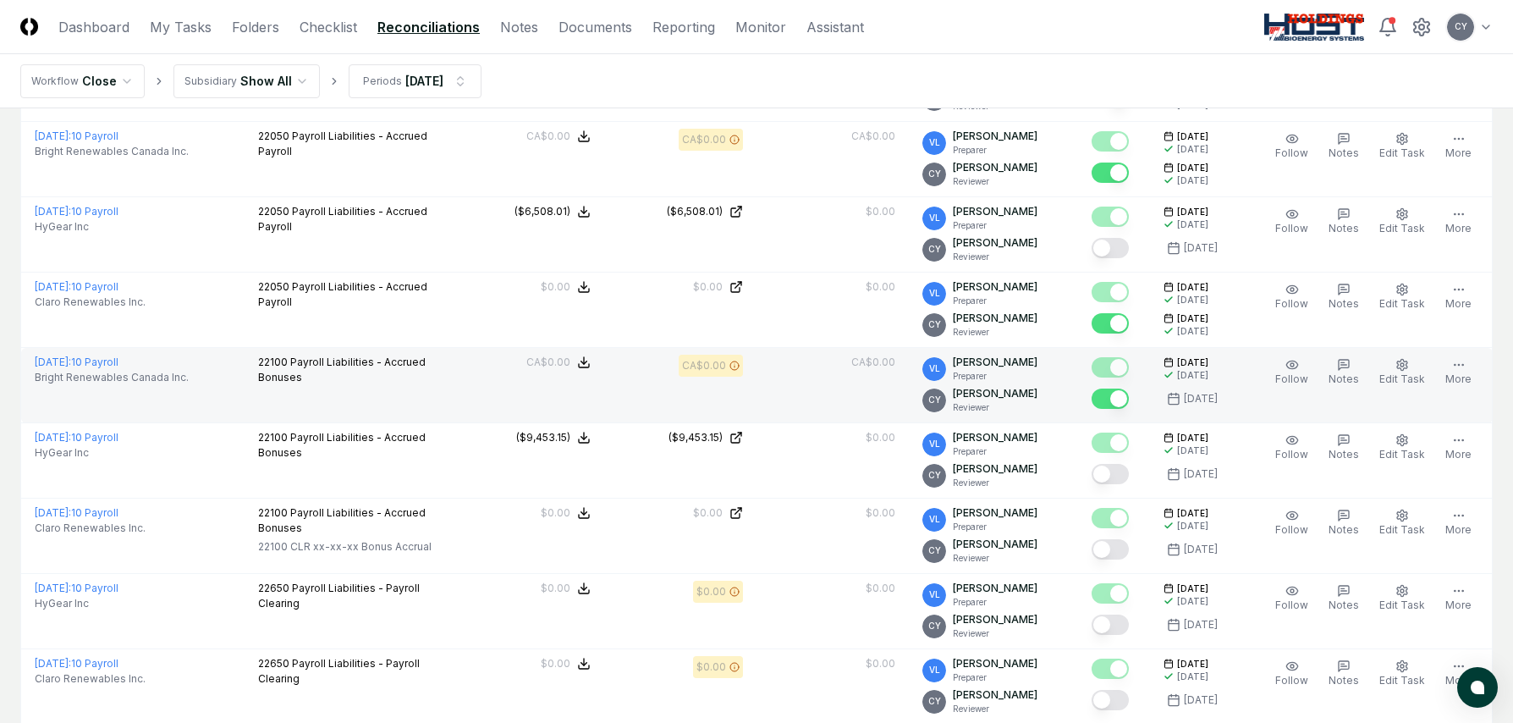
scroll to position [1448, 0]
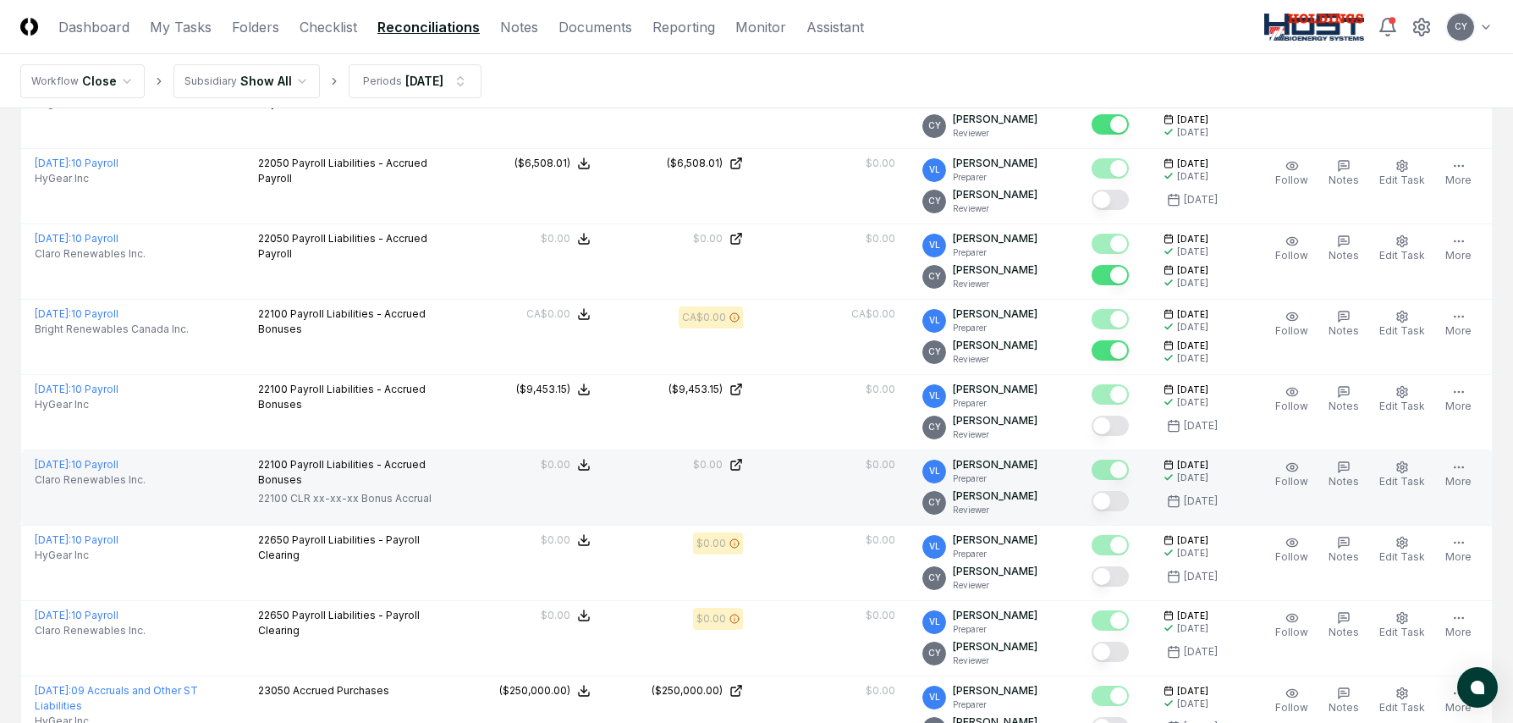
click at [1126, 499] on button "Mark complete" at bounding box center [1110, 501] width 37 height 20
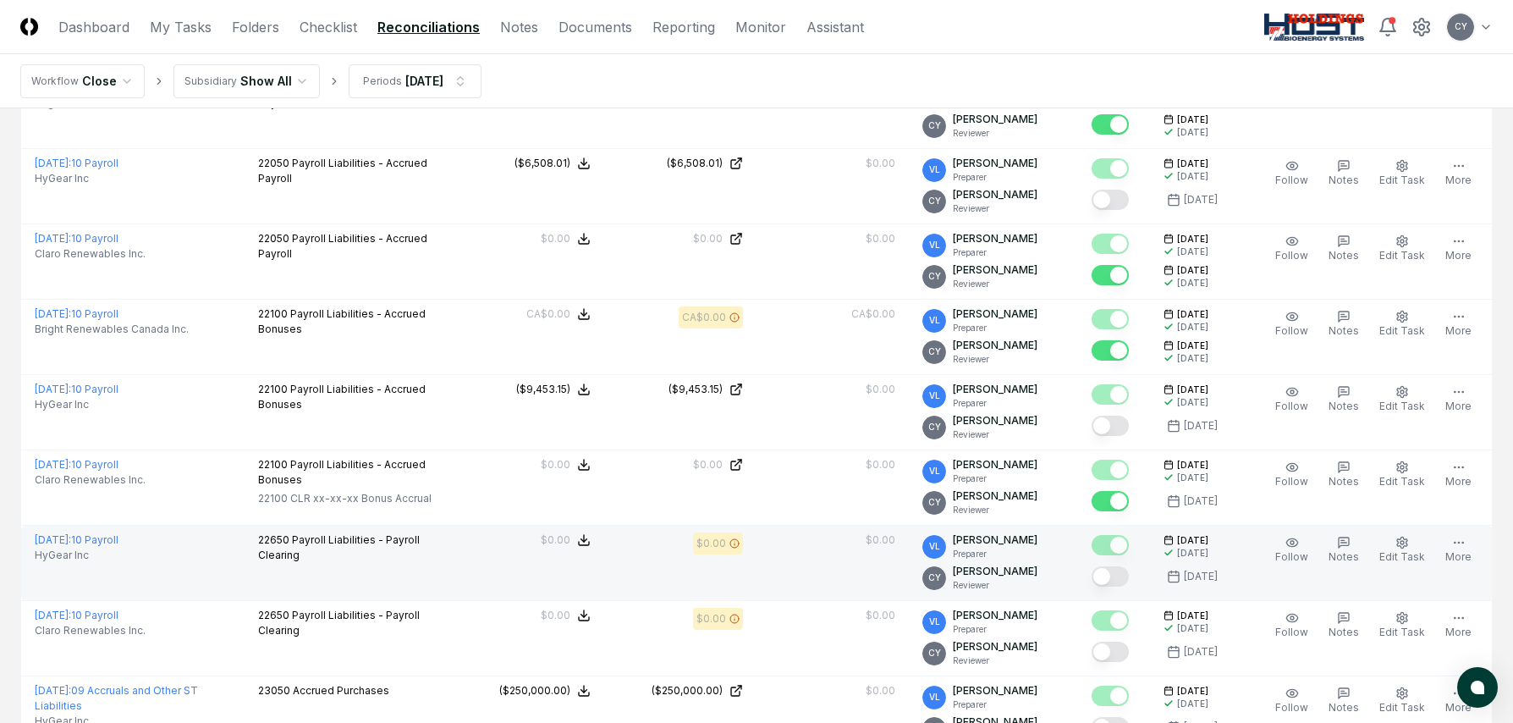
click at [1126, 579] on button "Mark complete" at bounding box center [1110, 576] width 37 height 20
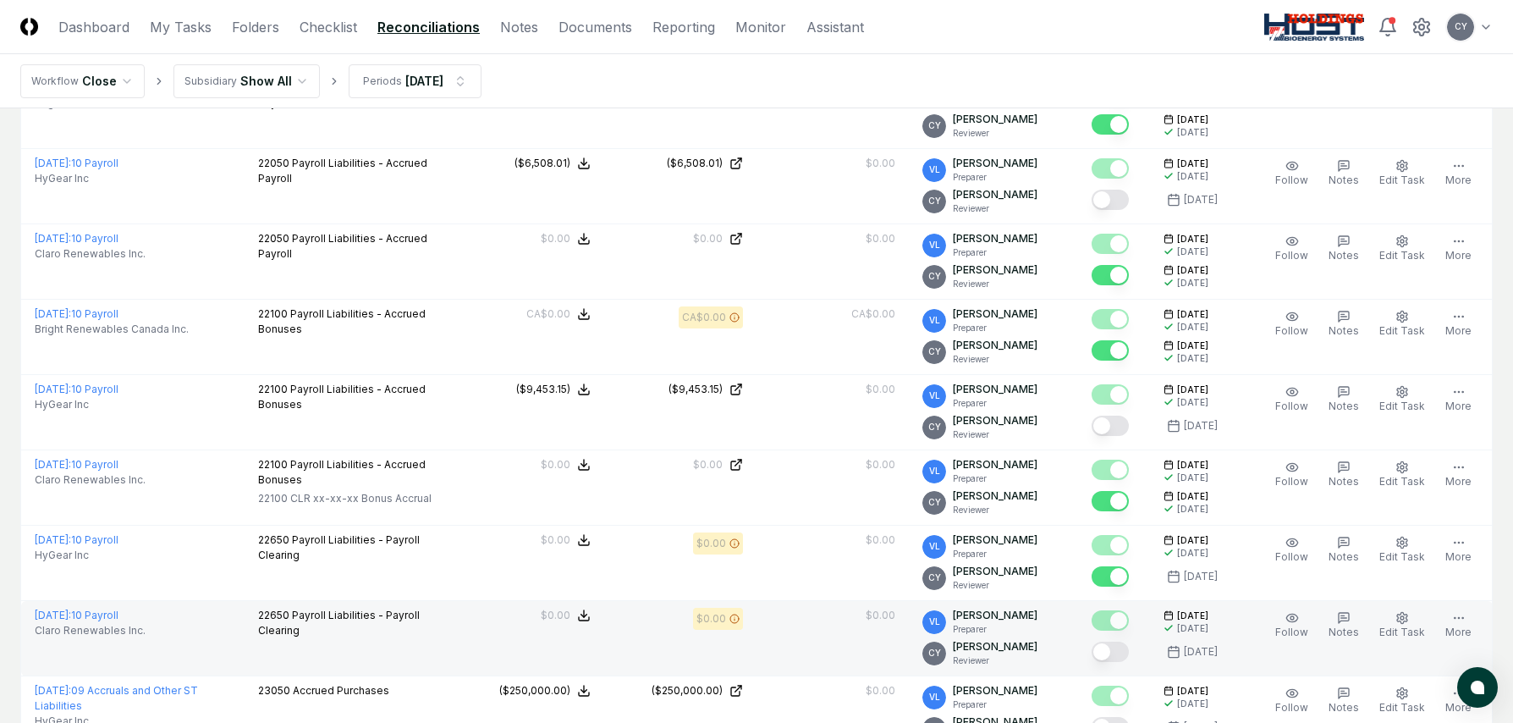
click at [1124, 658] on button "Mark complete" at bounding box center [1110, 651] width 37 height 20
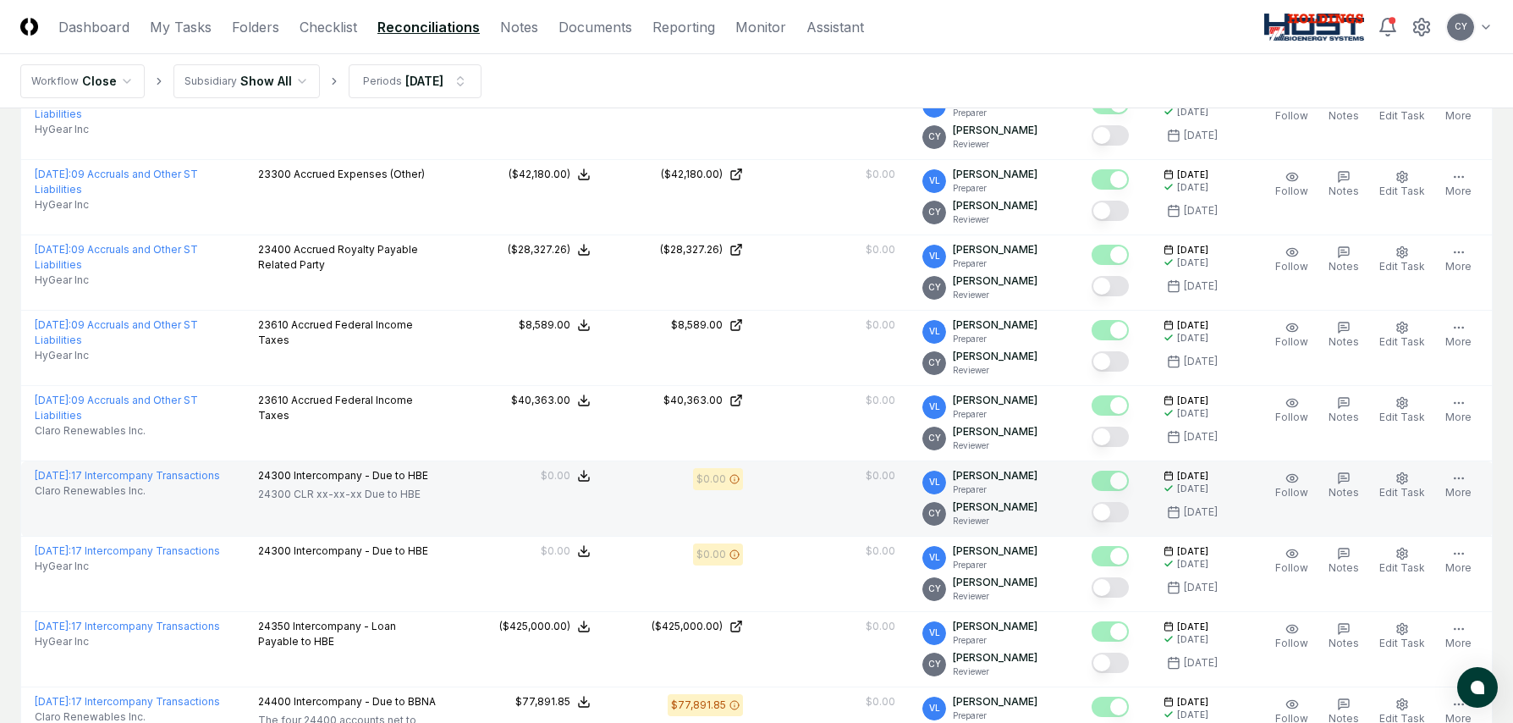
scroll to position [2040, 0]
click at [1129, 515] on button "Mark complete" at bounding box center [1110, 511] width 37 height 20
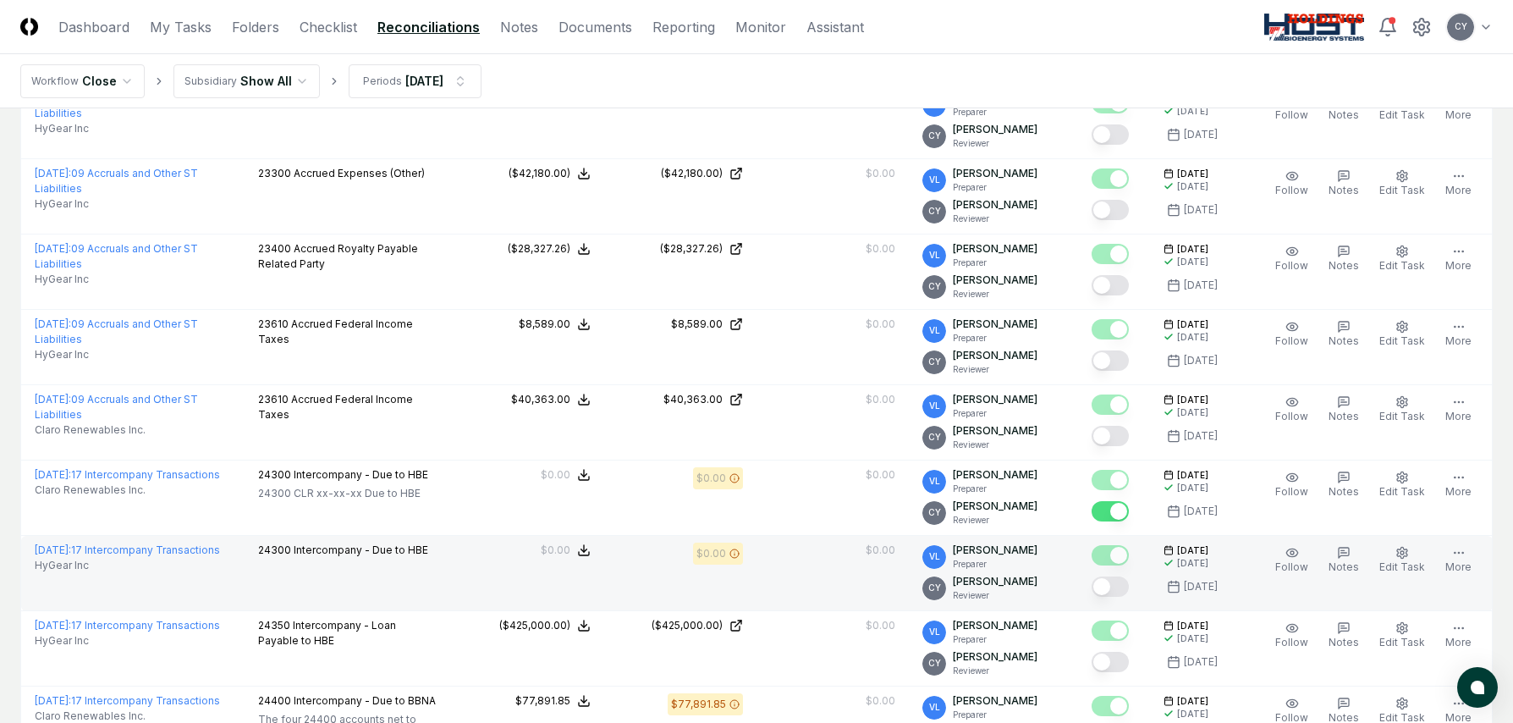
click at [1127, 594] on button "Mark complete" at bounding box center [1110, 586] width 37 height 20
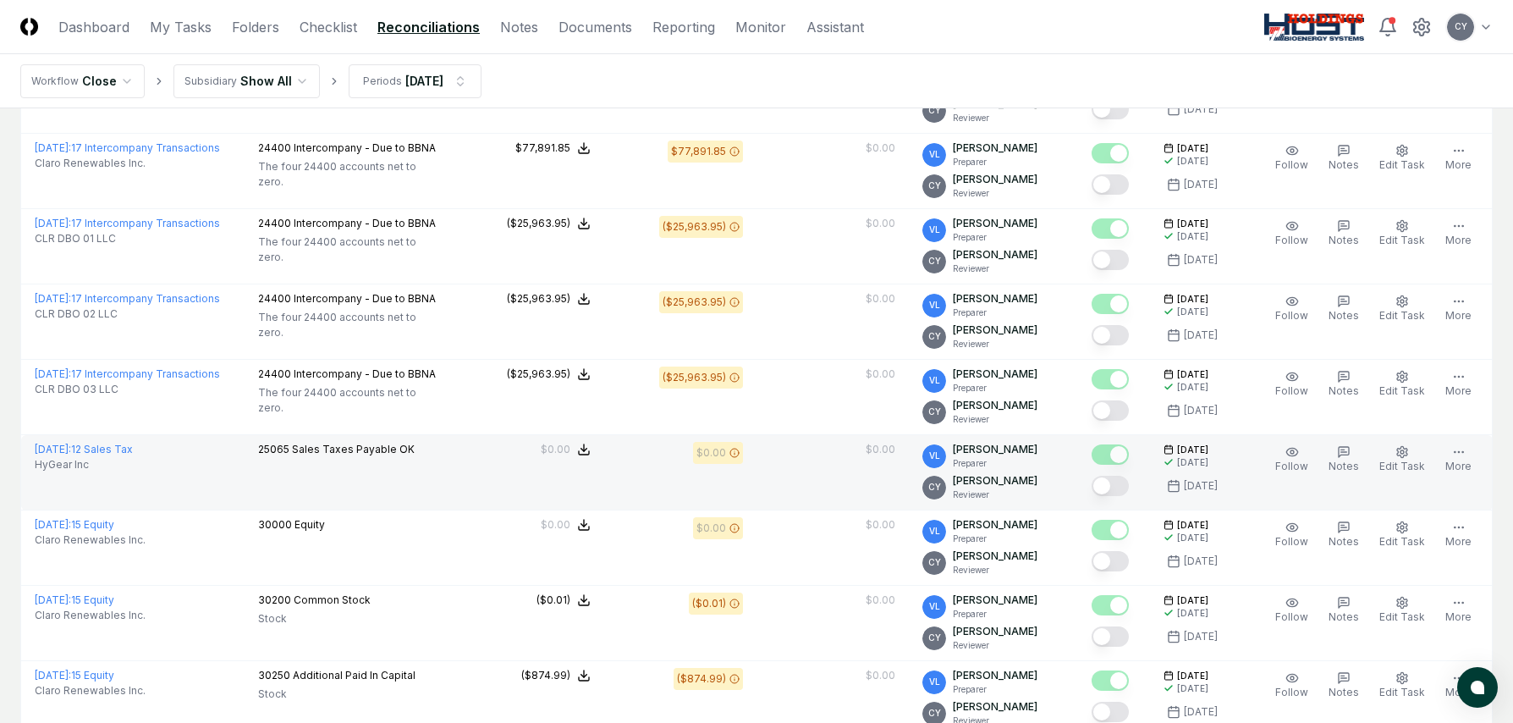
scroll to position [2633, 0]
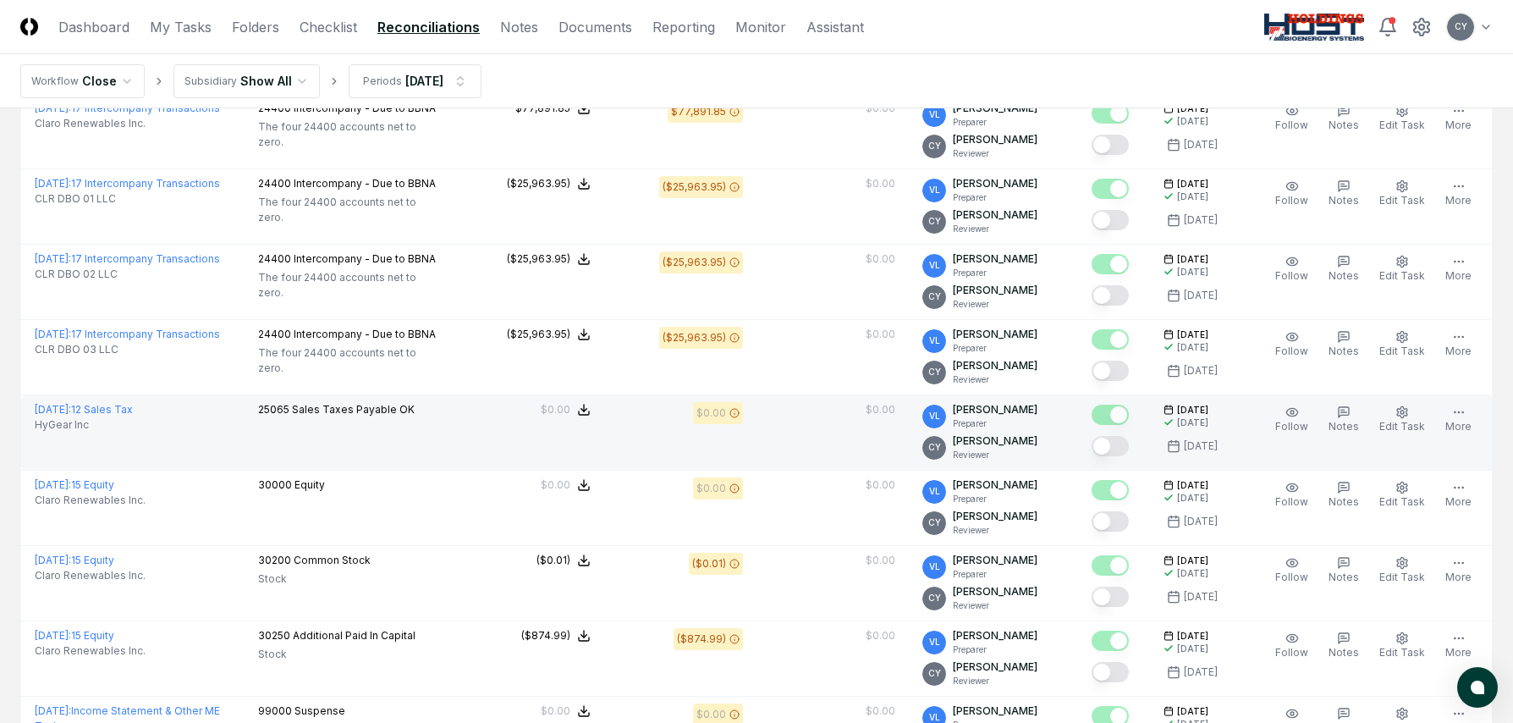
click at [1129, 456] on button "Mark complete" at bounding box center [1110, 446] width 37 height 20
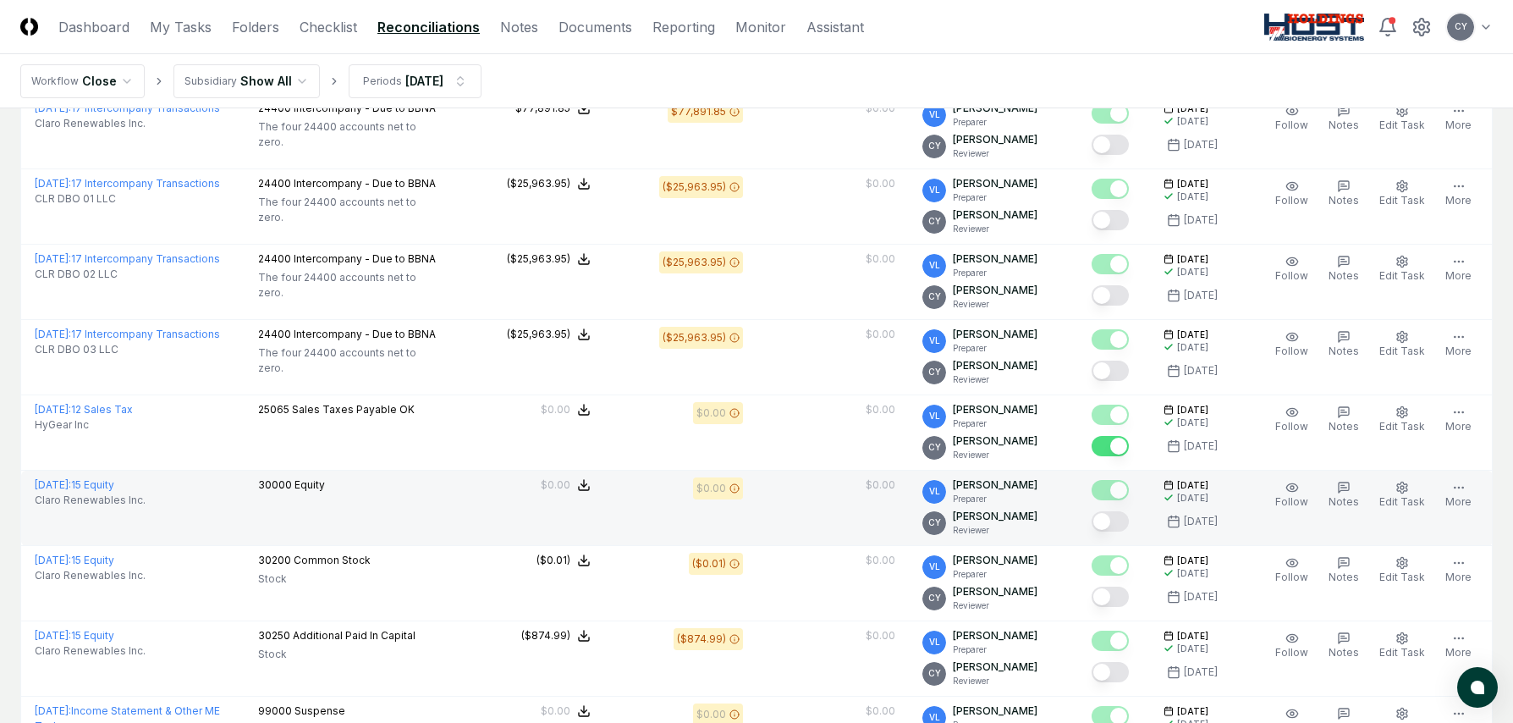
click at [1129, 531] on button "Mark complete" at bounding box center [1110, 521] width 37 height 20
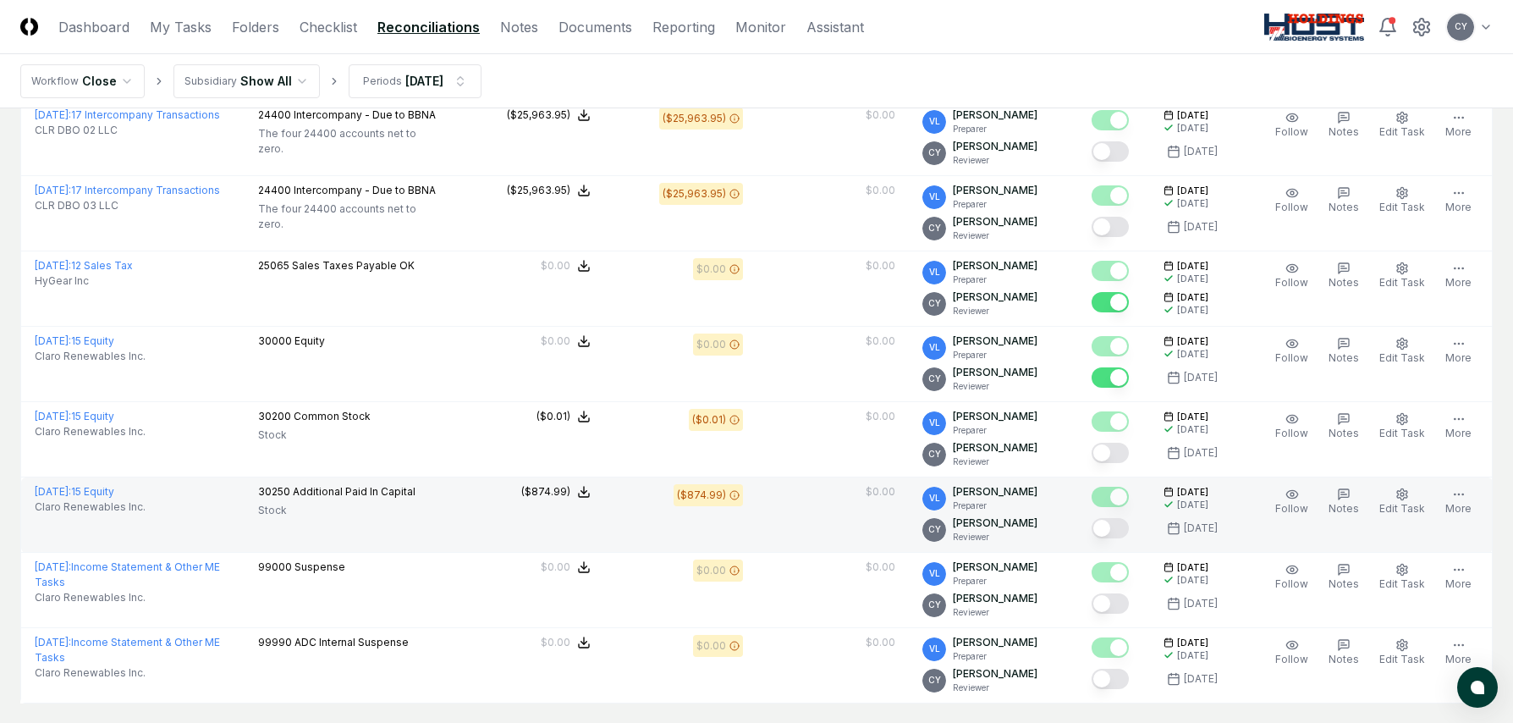
scroll to position [2802, 0]
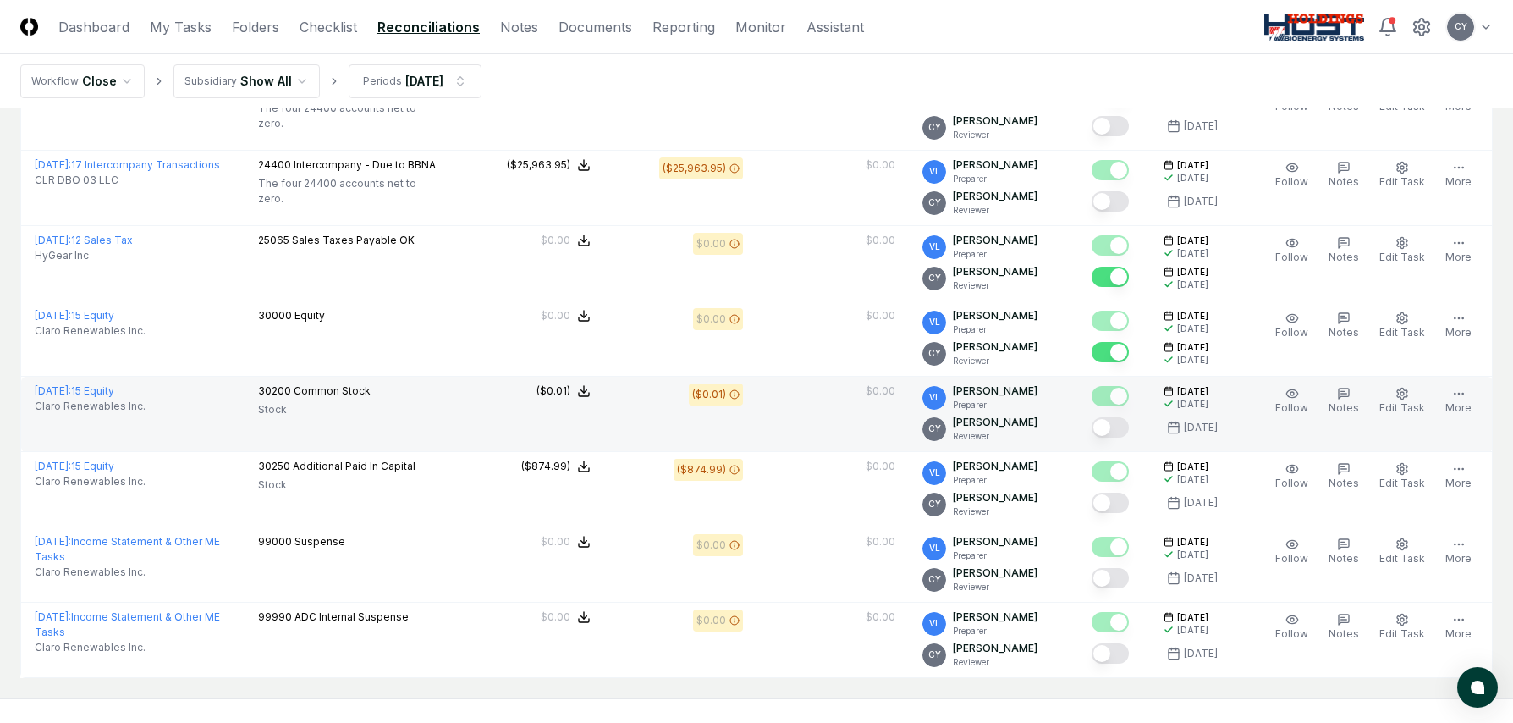
click at [1129, 438] on button "Mark complete" at bounding box center [1110, 427] width 37 height 20
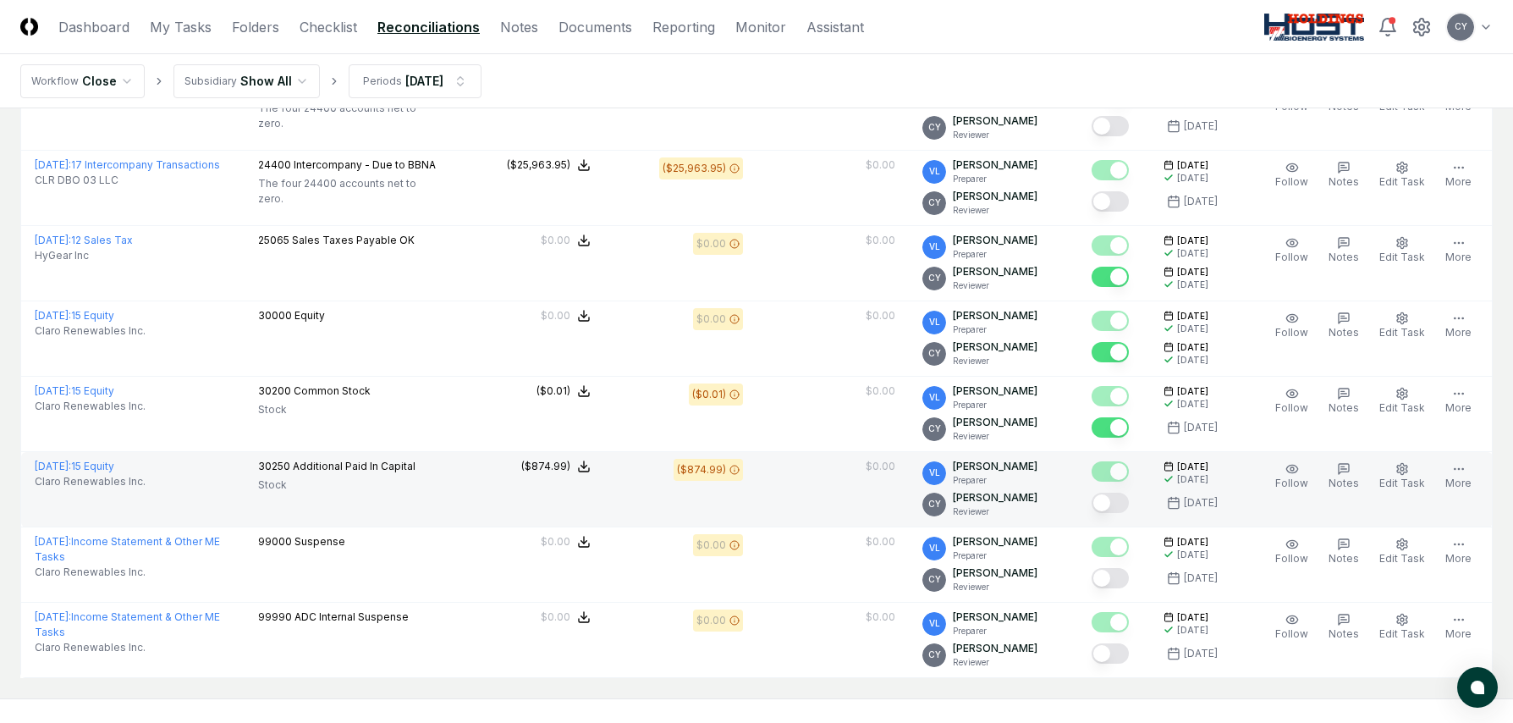
click at [1123, 513] on button "Mark complete" at bounding box center [1110, 503] width 37 height 20
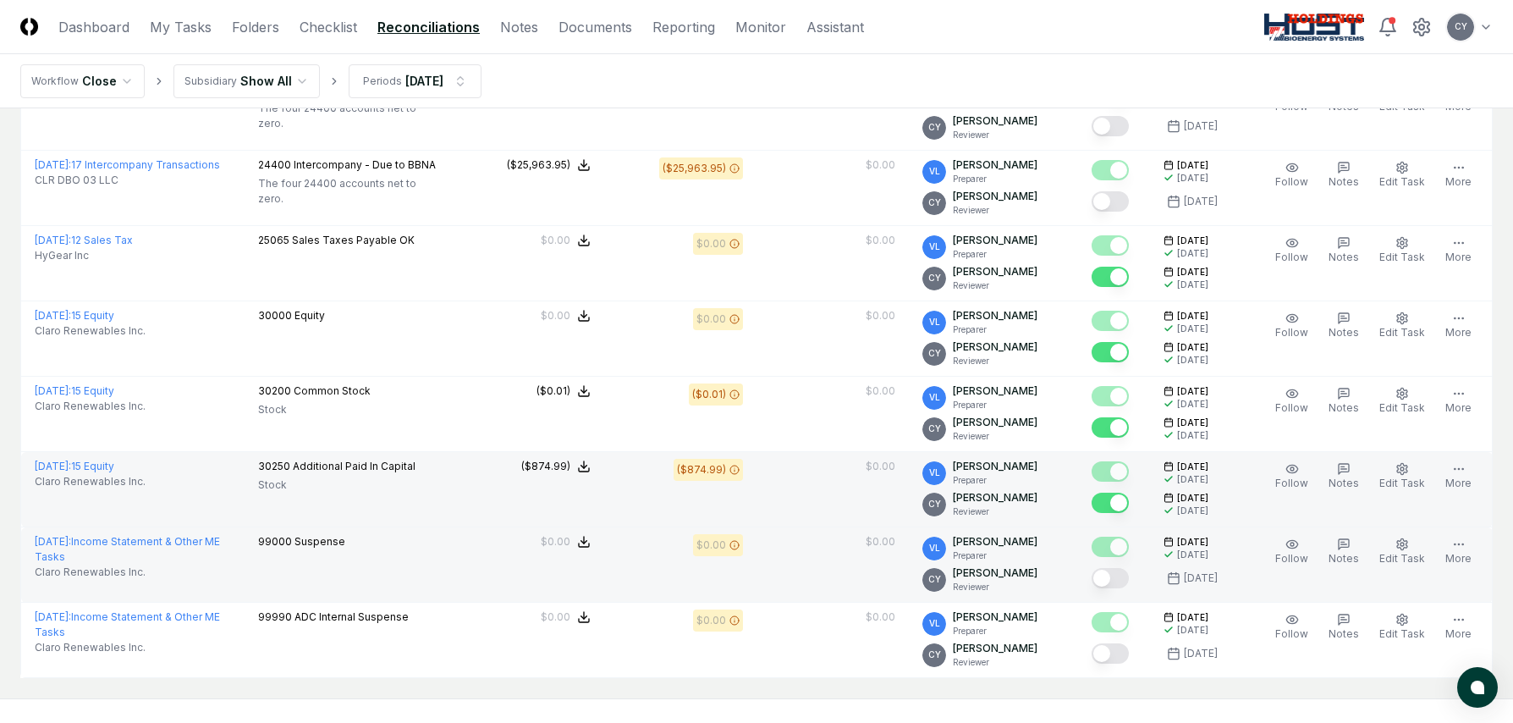
click at [1129, 588] on button "Mark complete" at bounding box center [1110, 578] width 37 height 20
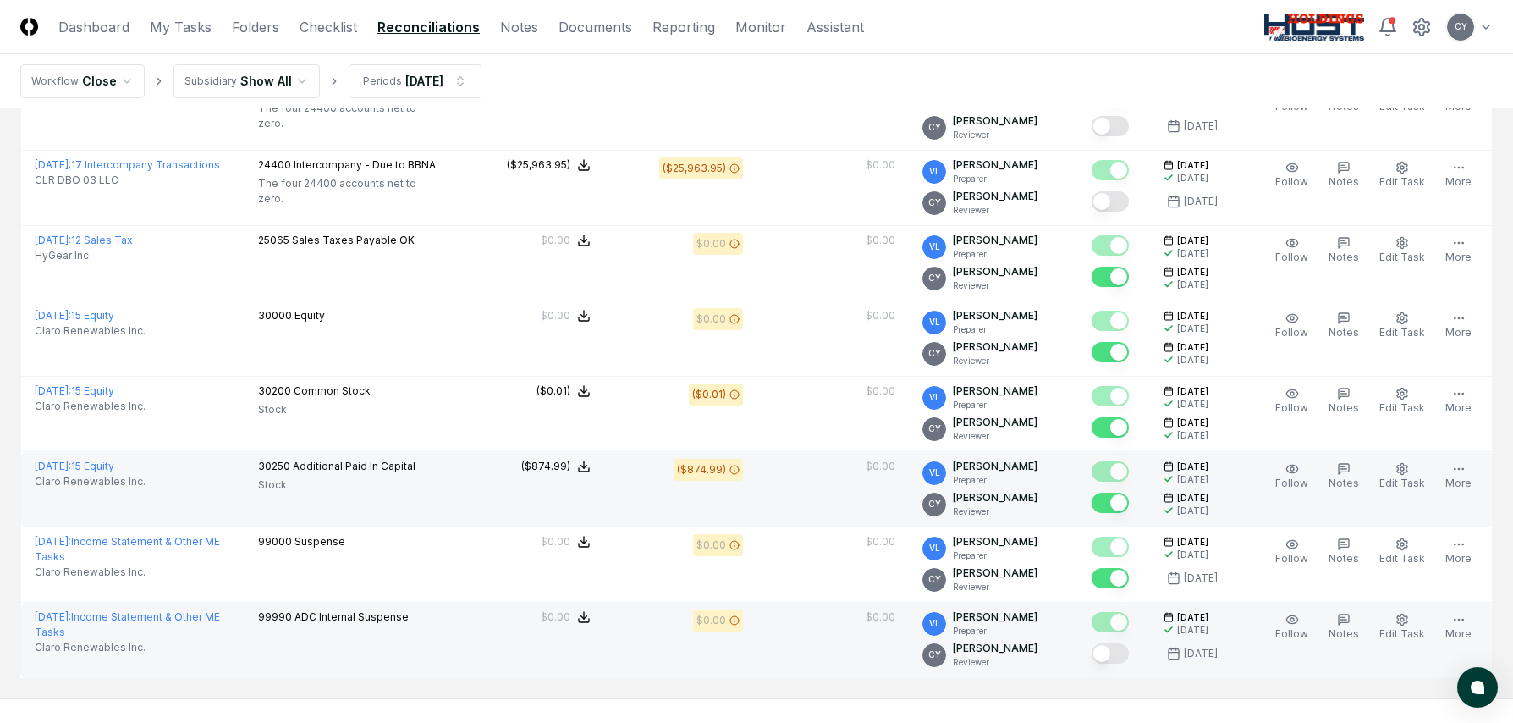
click at [1125, 663] on button "Mark complete" at bounding box center [1110, 653] width 37 height 20
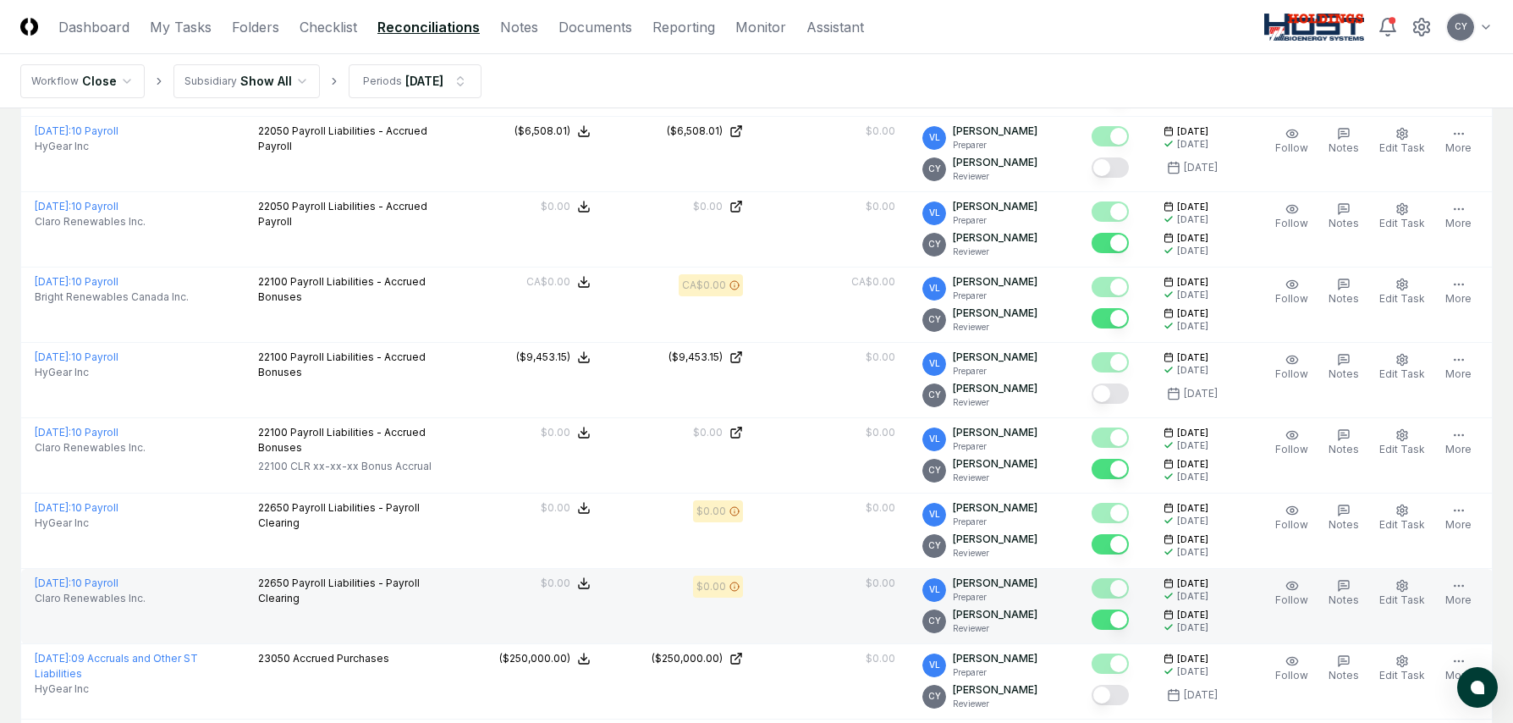
scroll to position [1279, 0]
